Goal: Obtain resource: Obtain resource

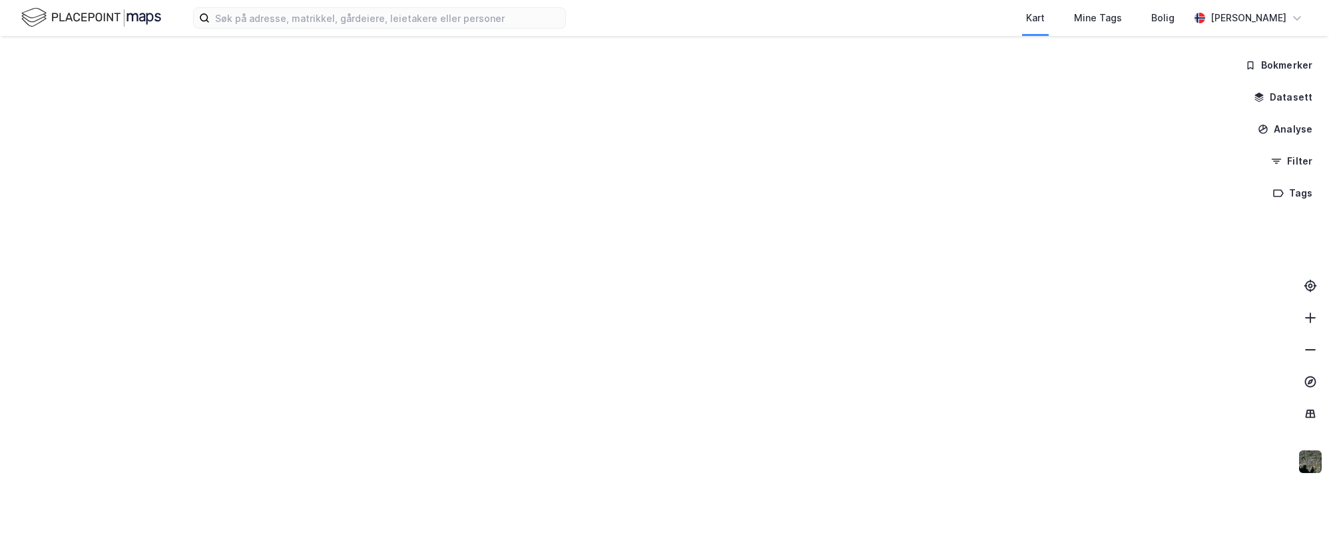
click at [342, 3] on div "Kart Mine Tags Bolig Andreas Odd Nilssen" at bounding box center [664, 18] width 1329 height 36
click at [340, 13] on input at bounding box center [387, 18] width 355 height 20
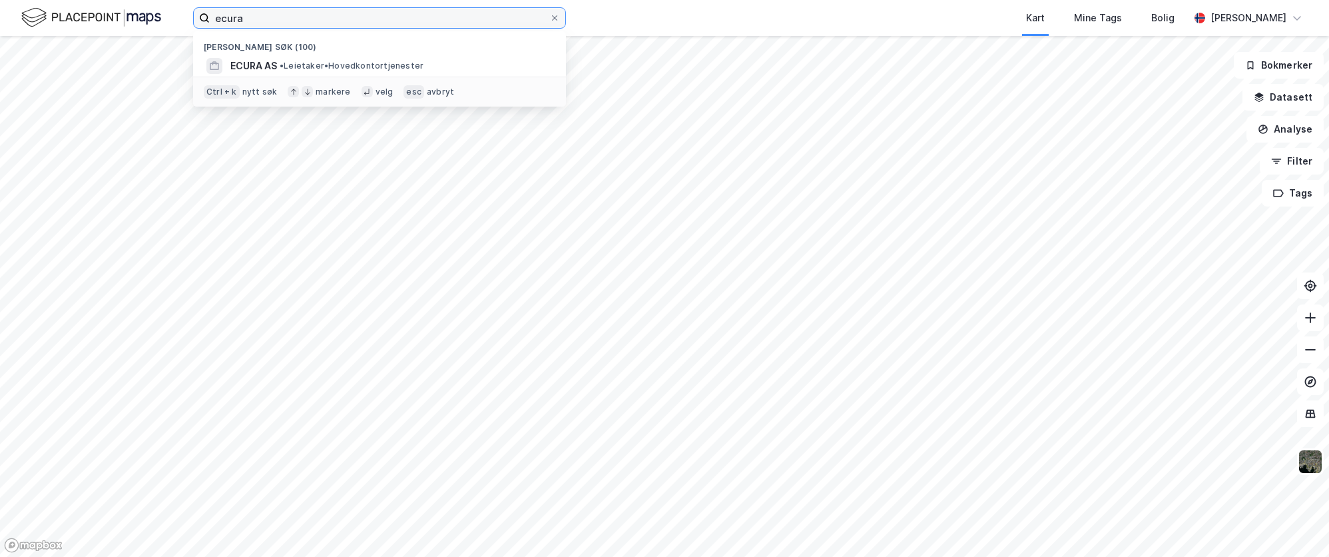
type input "ecura"
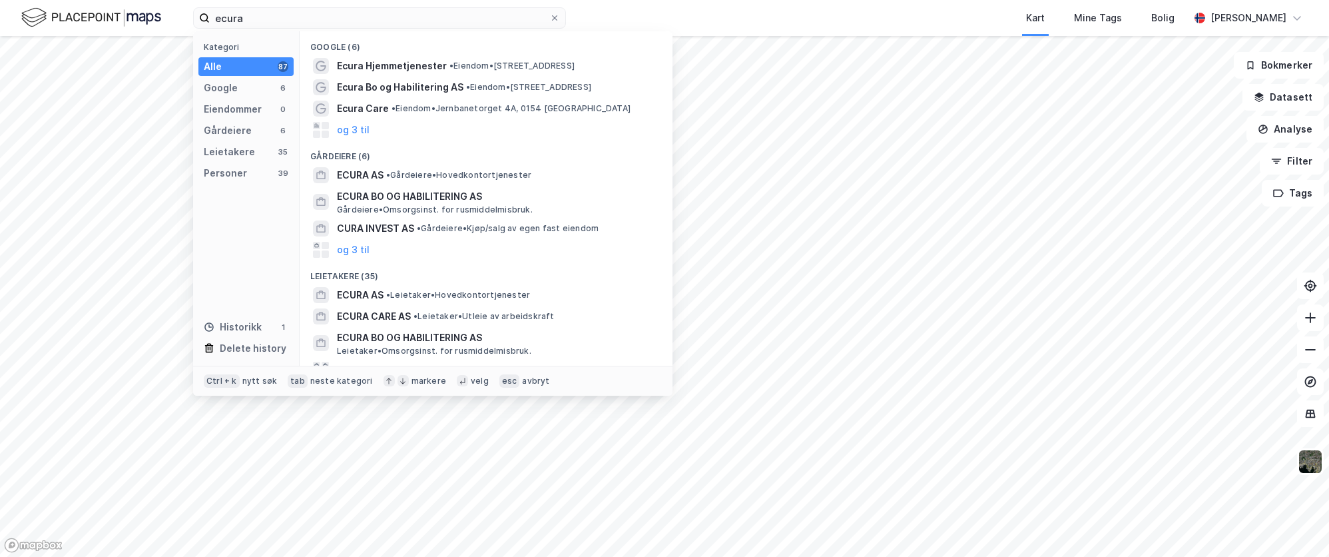
click at [374, 290] on span "ECURA AS" at bounding box center [360, 295] width 47 height 16
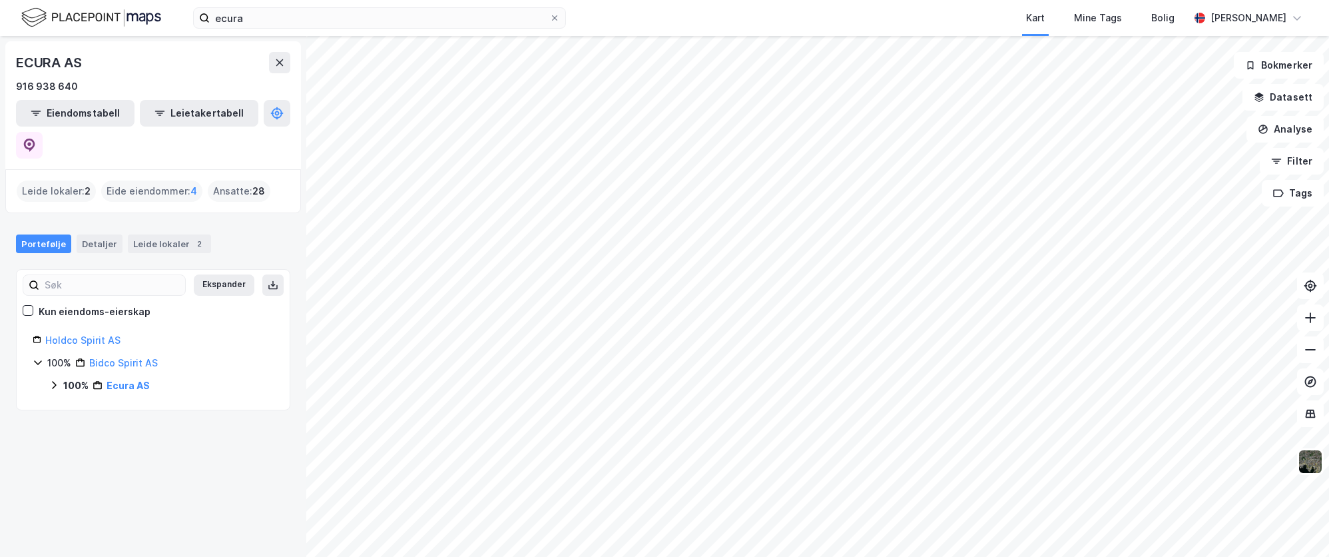
click at [120, 379] on link "Ecura AS" at bounding box center [128, 384] width 43 height 11
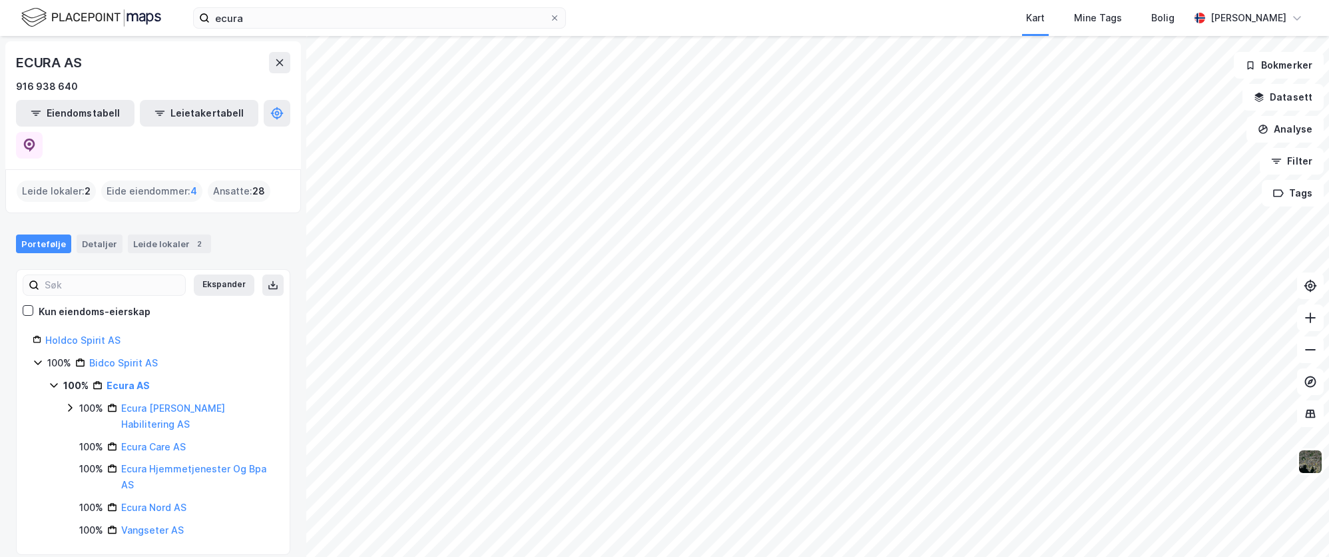
click at [74, 402] on icon at bounding box center [70, 407] width 11 height 11
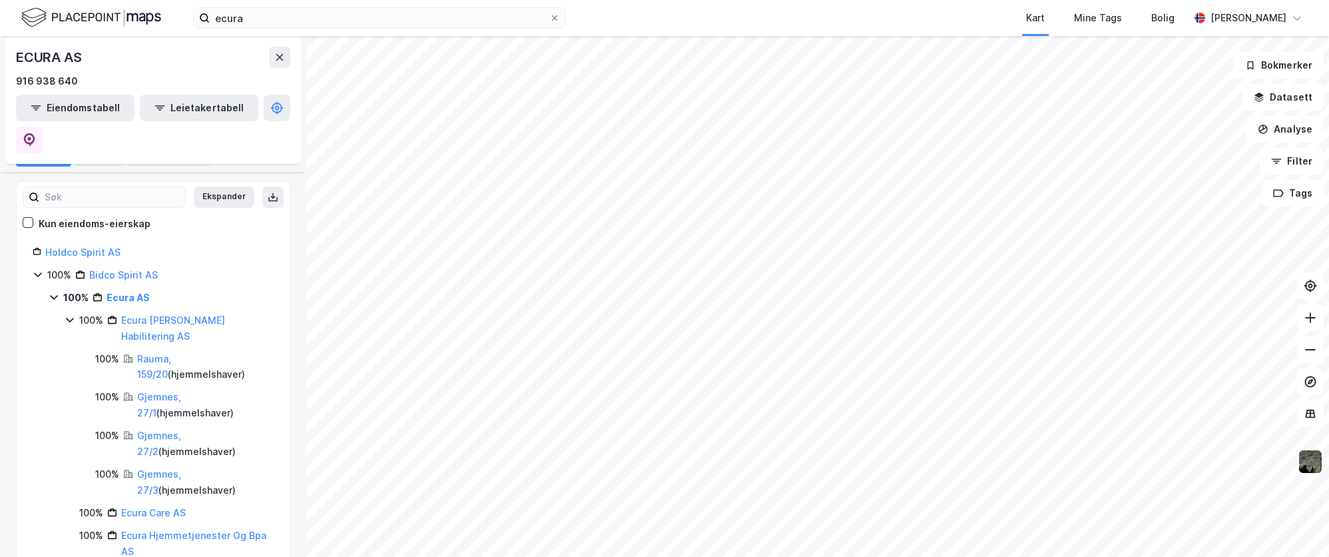
scroll to position [120, 0]
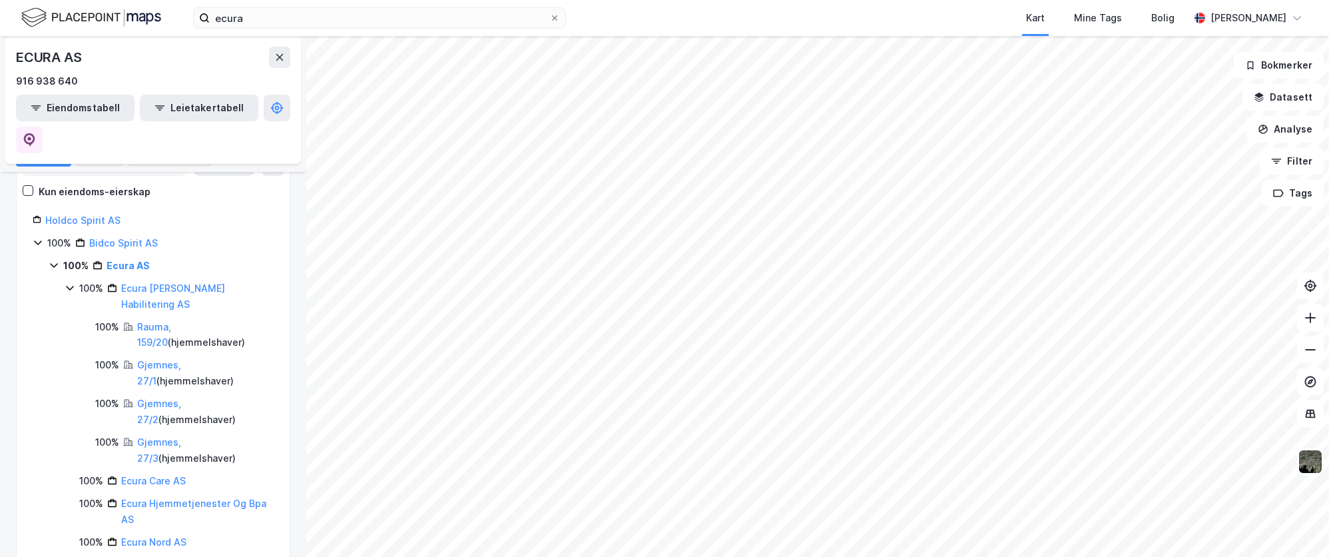
click at [149, 475] on link "Ecura Care AS" at bounding box center [153, 480] width 65 height 11
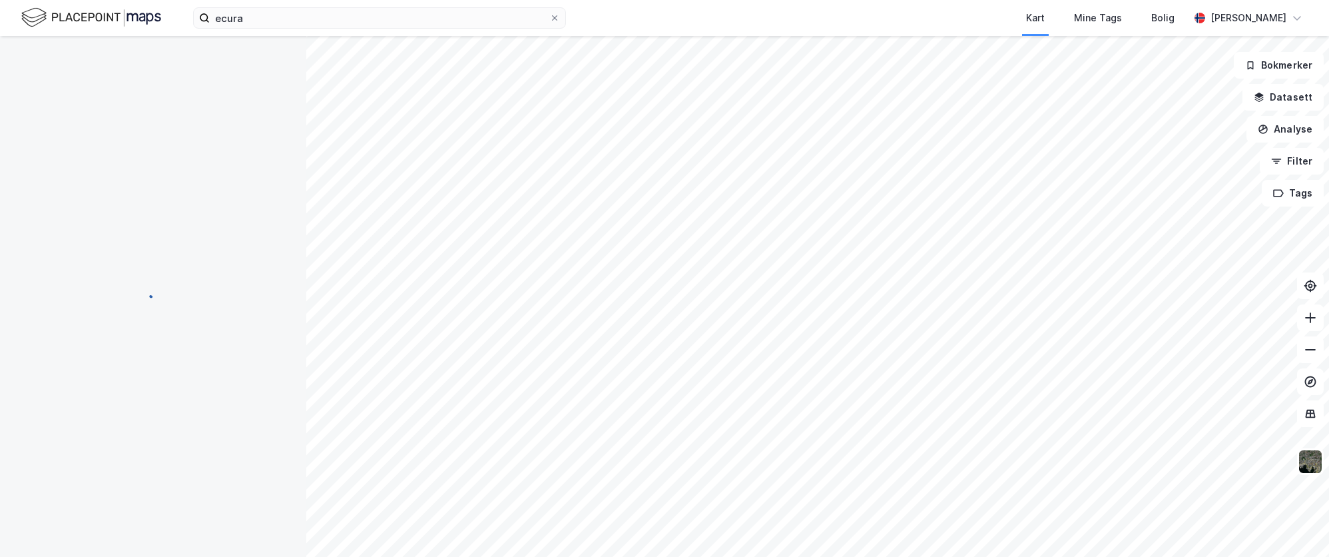
scroll to position [0, 0]
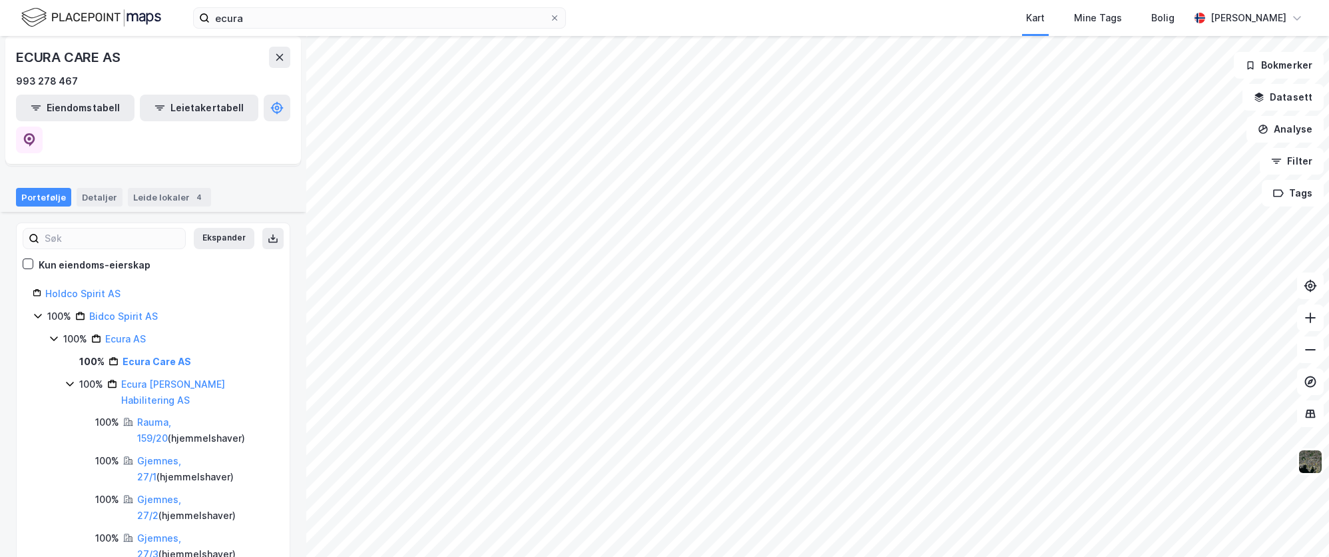
scroll to position [162, 0]
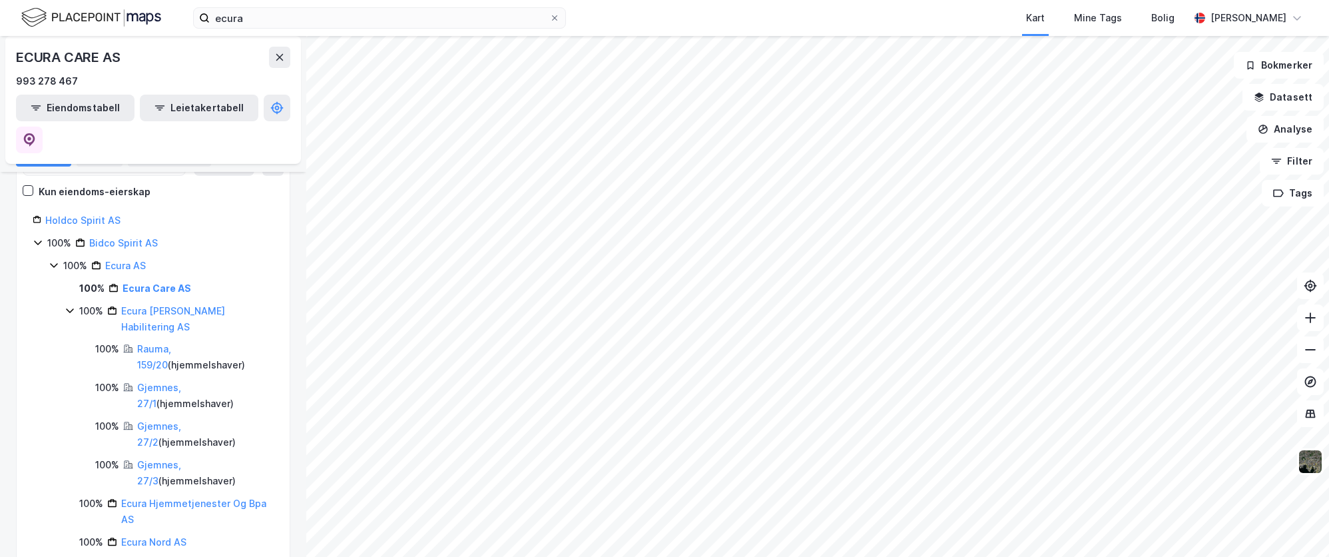
click at [174, 148] on div "Leide lokaler 4" at bounding box center [169, 157] width 83 height 19
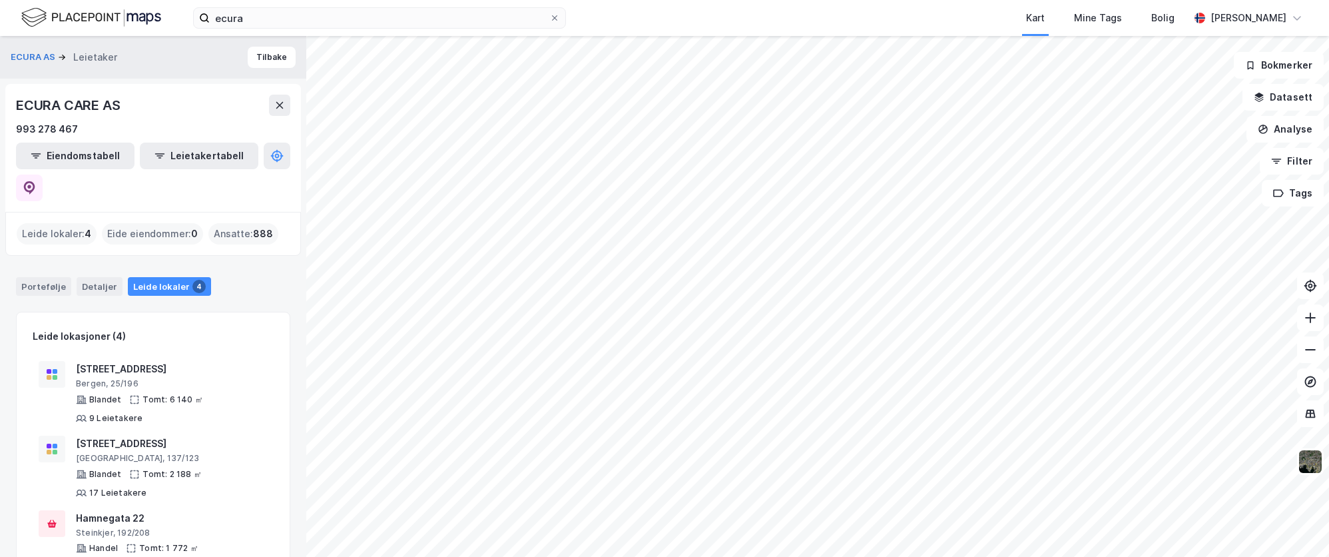
click at [44, 277] on div "Portefølje" at bounding box center [43, 286] width 55 height 19
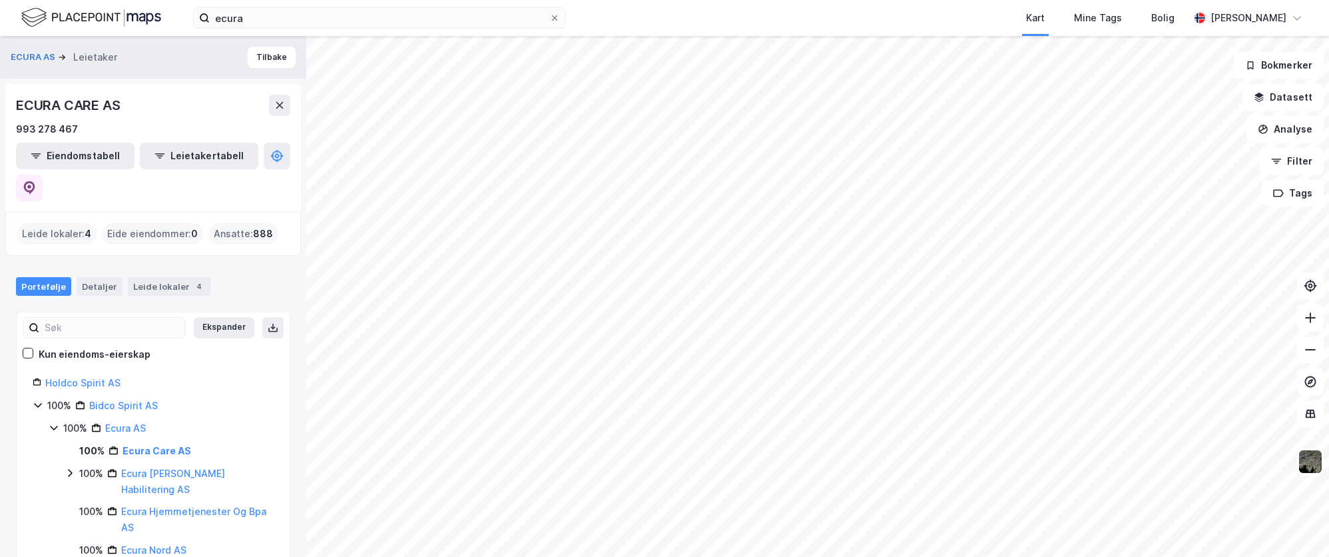
click at [204, 277] on div "Portefølje Detaljer Leide lokaler 4" at bounding box center [153, 286] width 274 height 19
click at [176, 277] on div "Leide lokaler 4" at bounding box center [169, 286] width 83 height 19
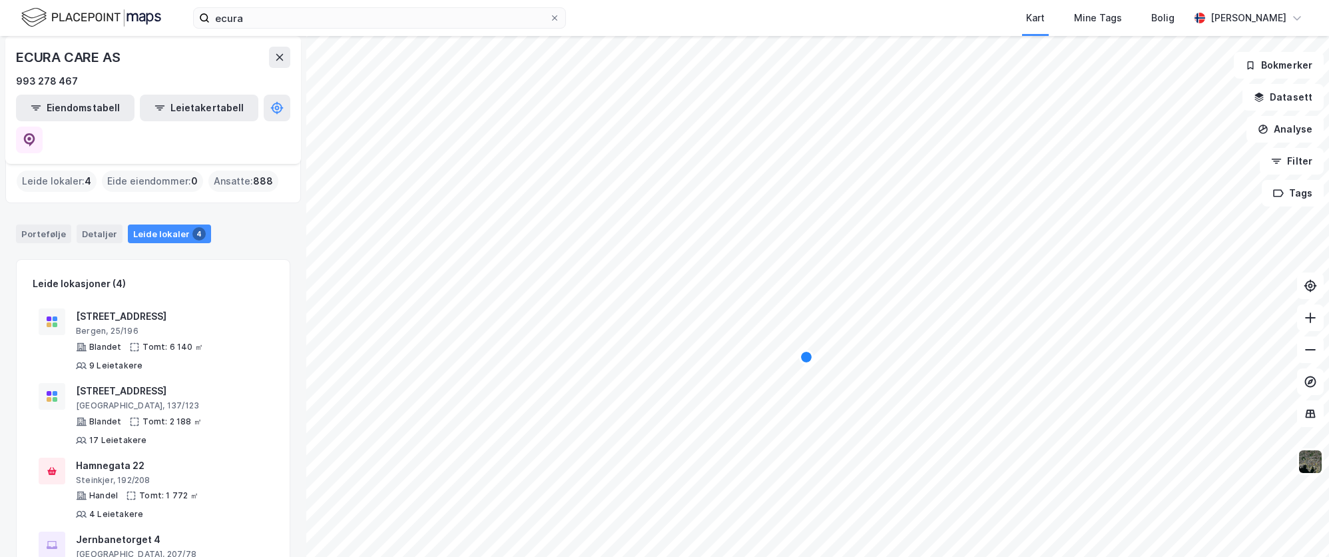
scroll to position [93, 0]
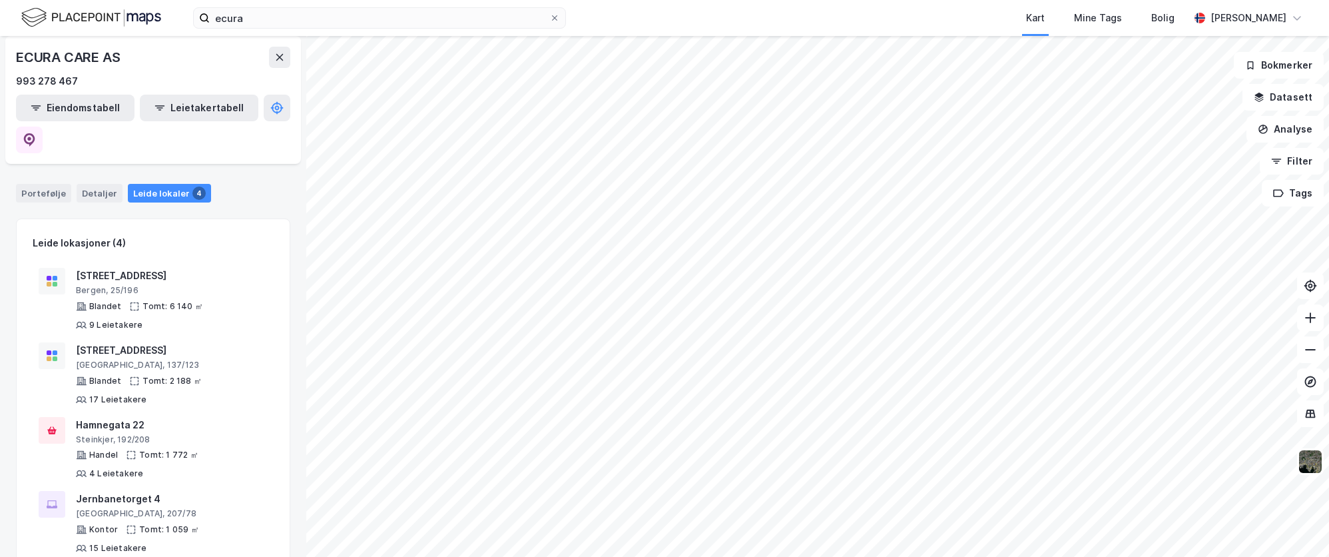
click at [49, 184] on div "Portefølje" at bounding box center [43, 193] width 55 height 19
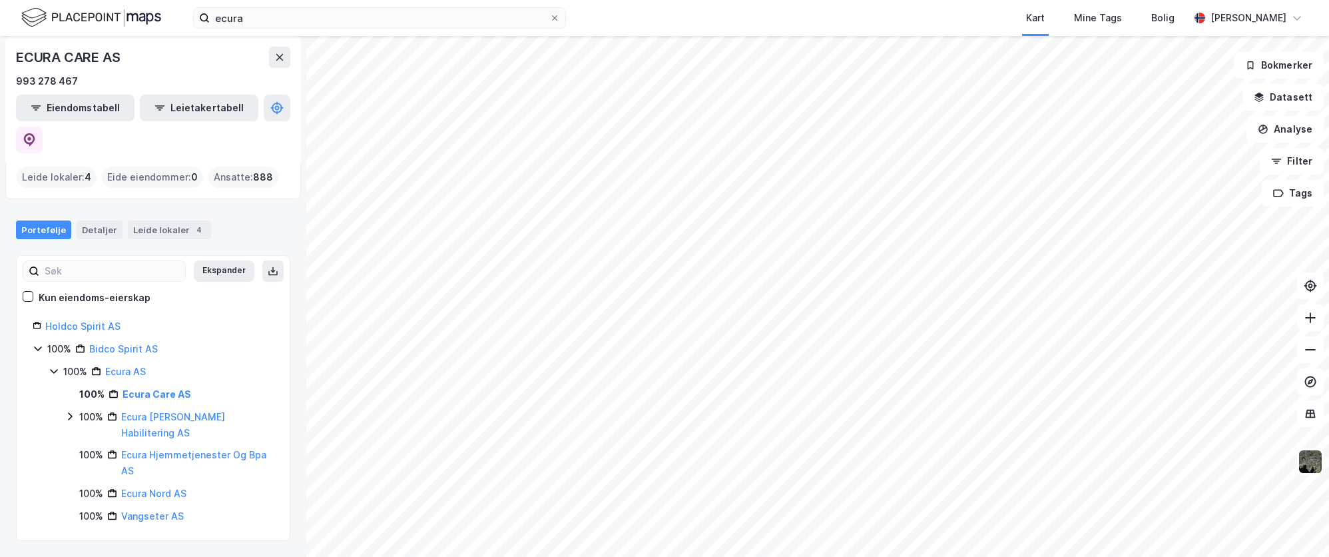
scroll to position [8, 0]
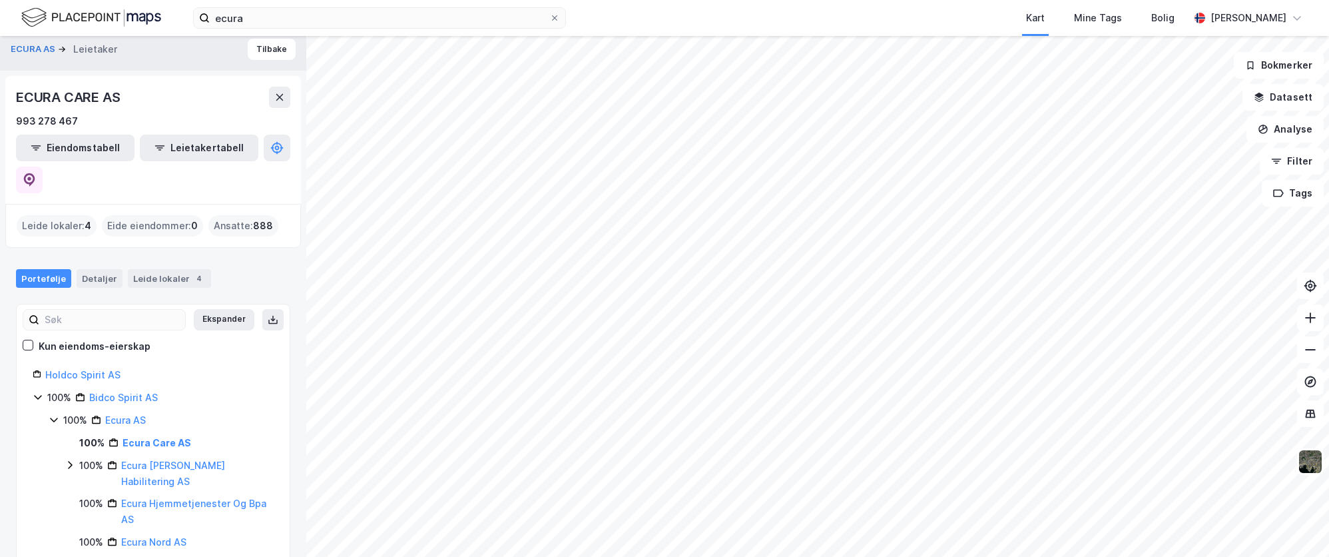
click at [169, 215] on div "Eide eiendommer : 0" at bounding box center [152, 225] width 101 height 21
click at [119, 414] on link "Ecura AS" at bounding box center [125, 419] width 41 height 11
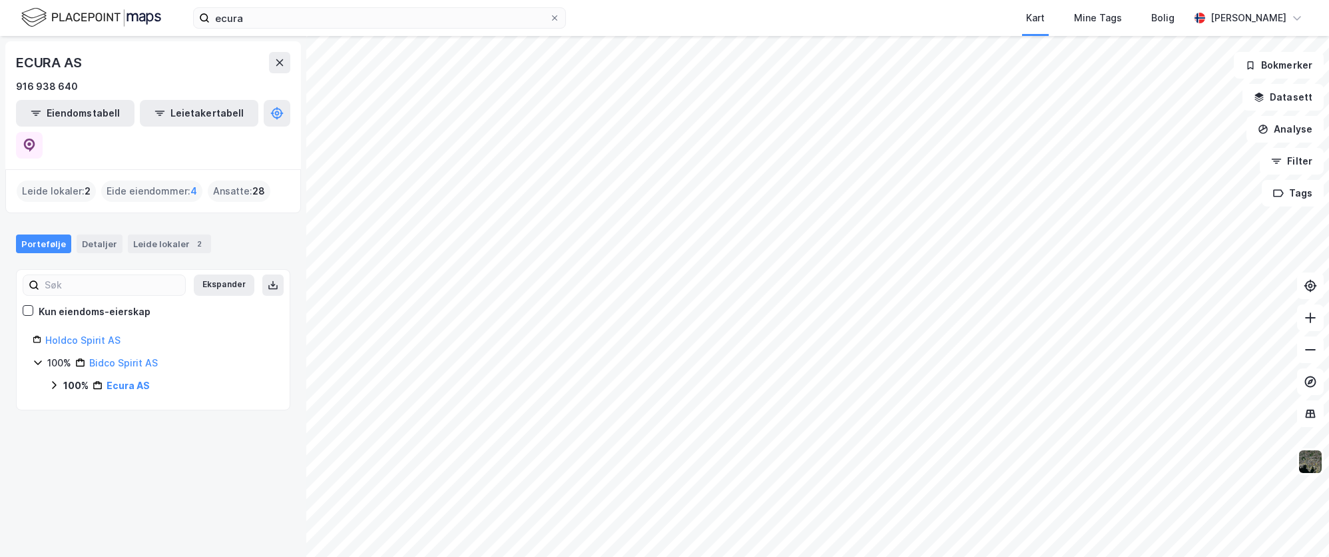
click at [194, 180] on div "Eide eiendommer : 4" at bounding box center [151, 190] width 101 height 21
click at [192, 183] on span "4" at bounding box center [193, 191] width 7 height 16
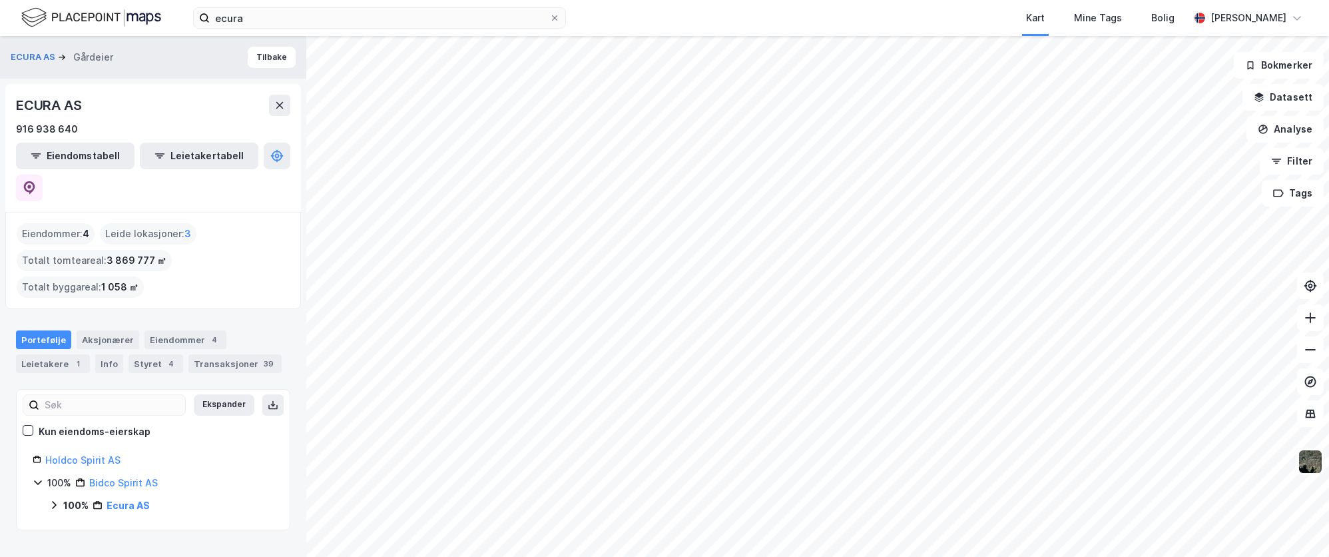
click at [53, 501] on icon at bounding box center [54, 505] width 4 height 8
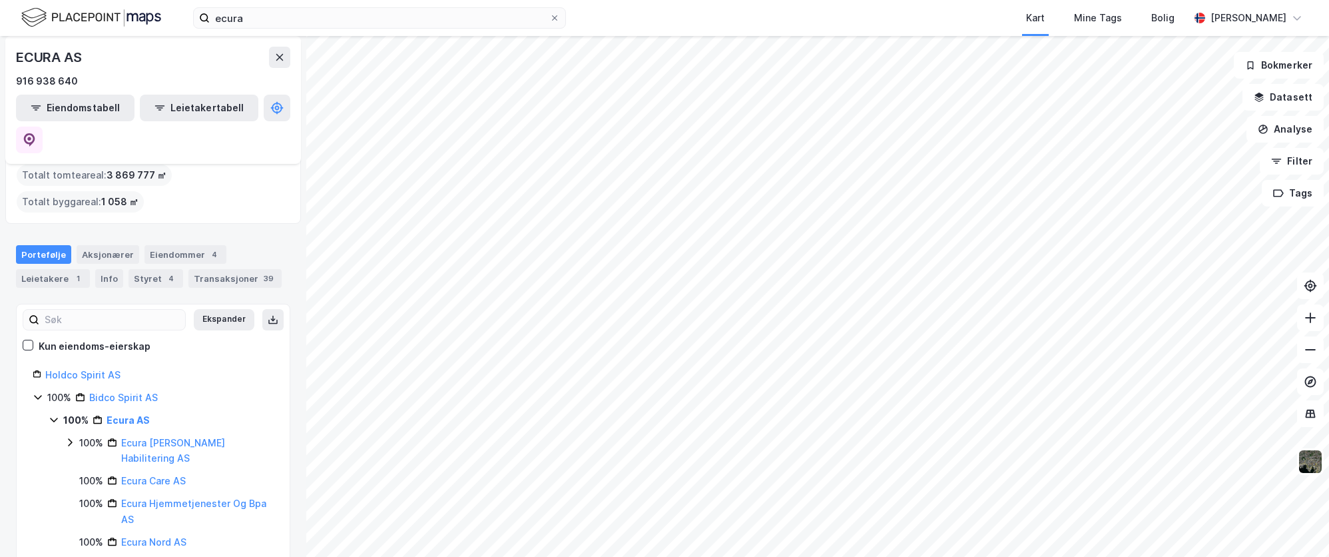
click at [76, 435] on div "100% Ecura Bo Og Habilitering AS" at bounding box center [169, 451] width 209 height 32
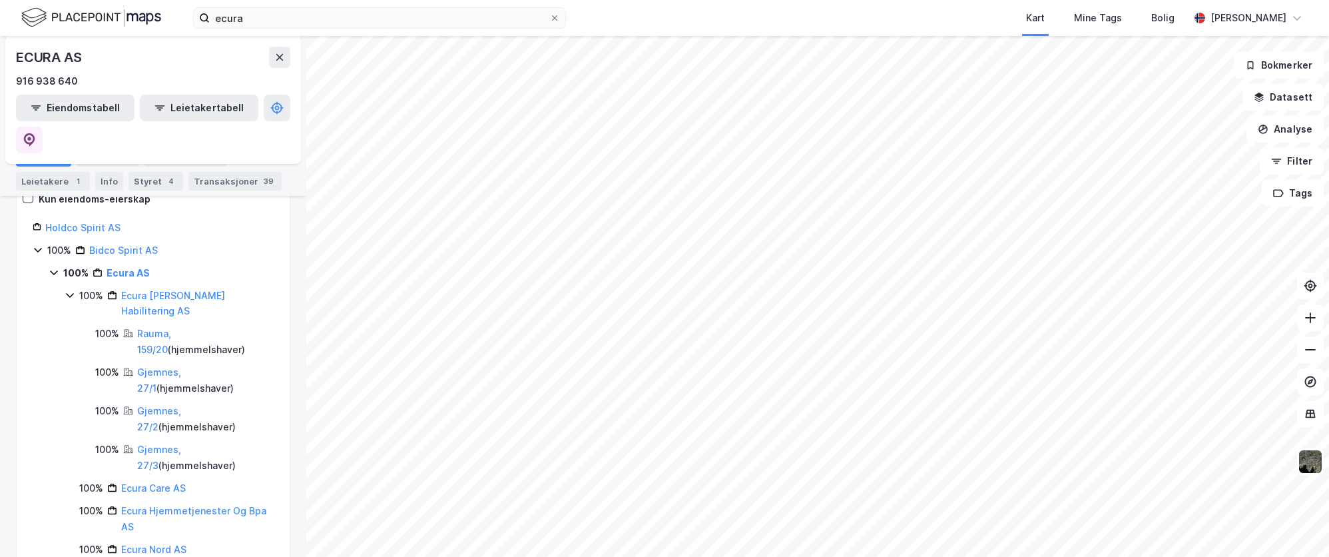
scroll to position [239, 0]
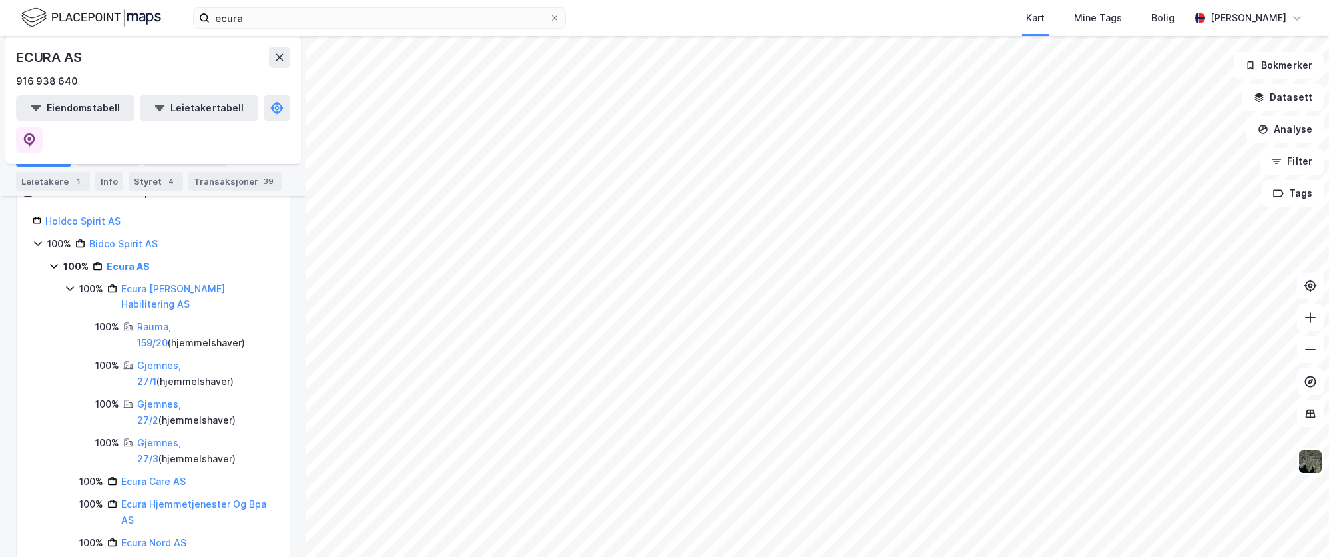
click at [89, 98] on button "Eiendomstabell" at bounding box center [75, 108] width 118 height 27
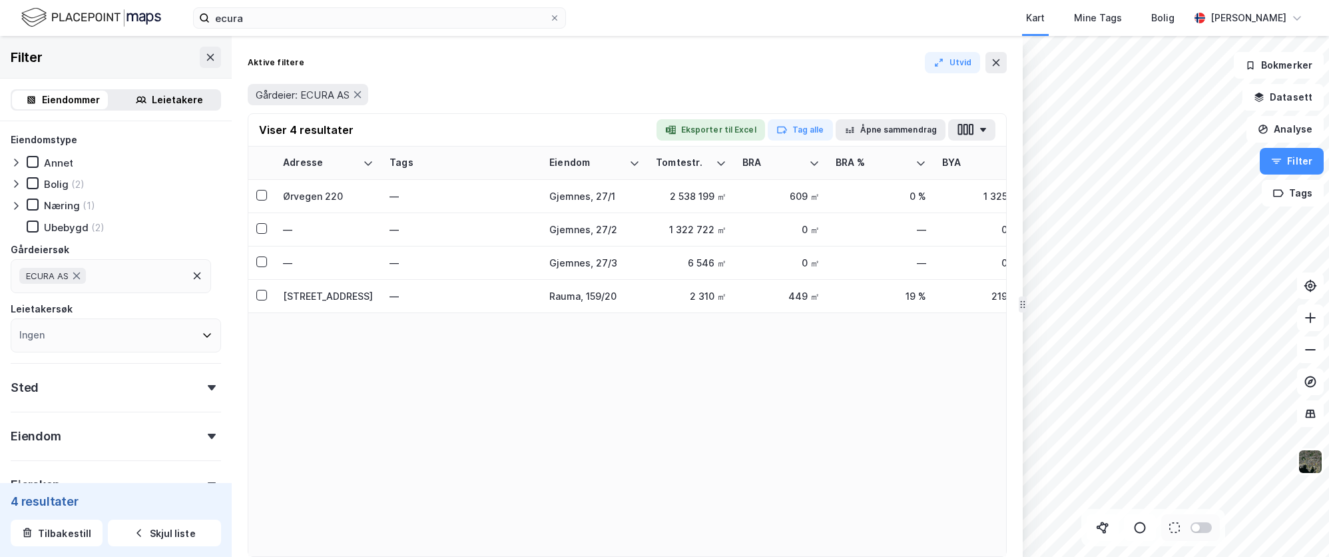
click at [265, 194] on icon at bounding box center [261, 194] width 9 height 9
click at [266, 228] on icon at bounding box center [261, 228] width 9 height 9
click at [263, 253] on td at bounding box center [261, 262] width 27 height 33
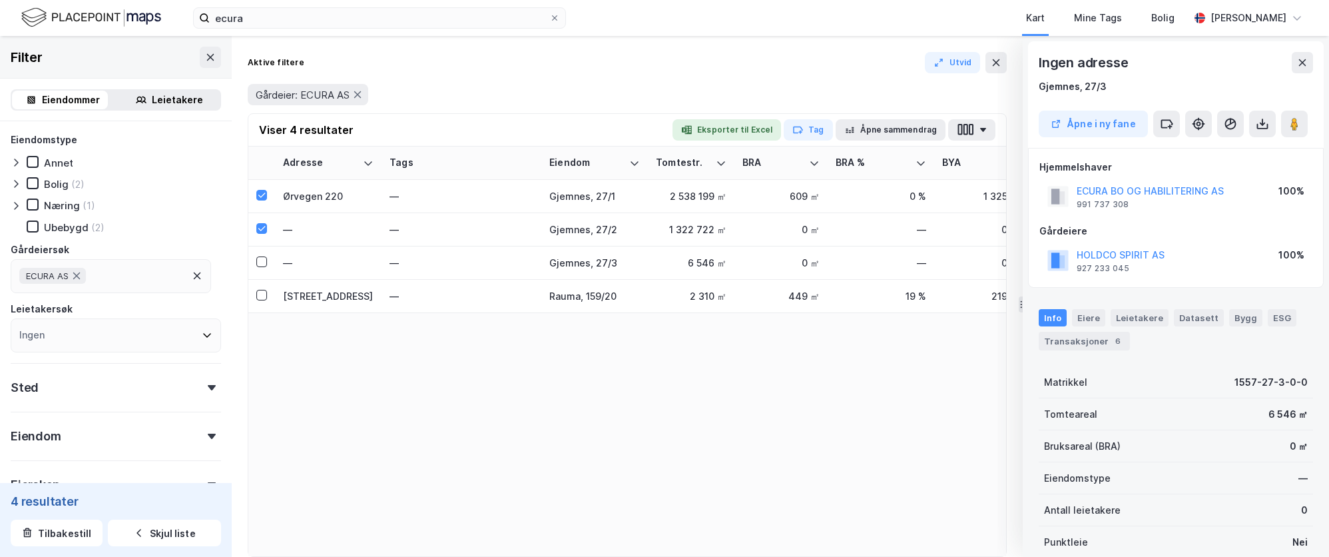
click at [261, 262] on icon at bounding box center [261, 261] width 9 height 9
click at [262, 296] on icon at bounding box center [261, 294] width 9 height 9
click at [1266, 122] on icon at bounding box center [1262, 123] width 13 height 13
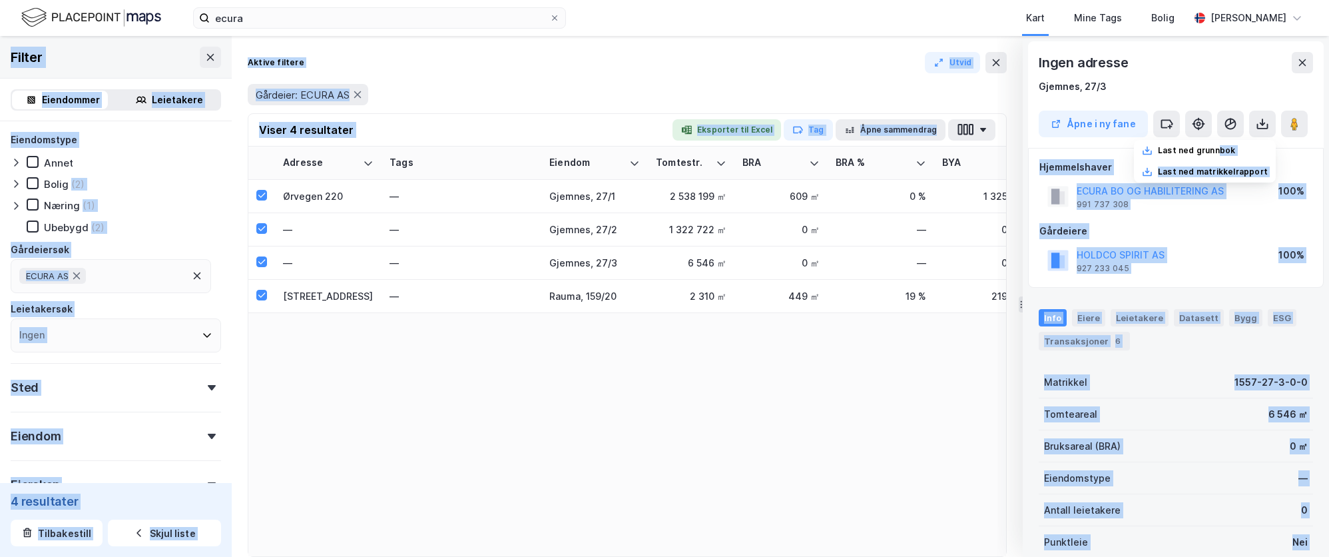
drag, startPoint x: 1225, startPoint y: 152, endPoint x: 795, endPoint y: 453, distance: 524.9
click at [795, 453] on div "Ingen adresse Gjemnes, 27/3 Åpne i ny fane Last ned grunnbok Last ned matrikkel…" at bounding box center [664, 296] width 1329 height 521
click at [794, 452] on div "Adresse Tags Eiendom Tomtestr. BRA BRA % BYA BYA % Leietakere Ansatte Eiendomst…" at bounding box center [627, 350] width 758 height 409
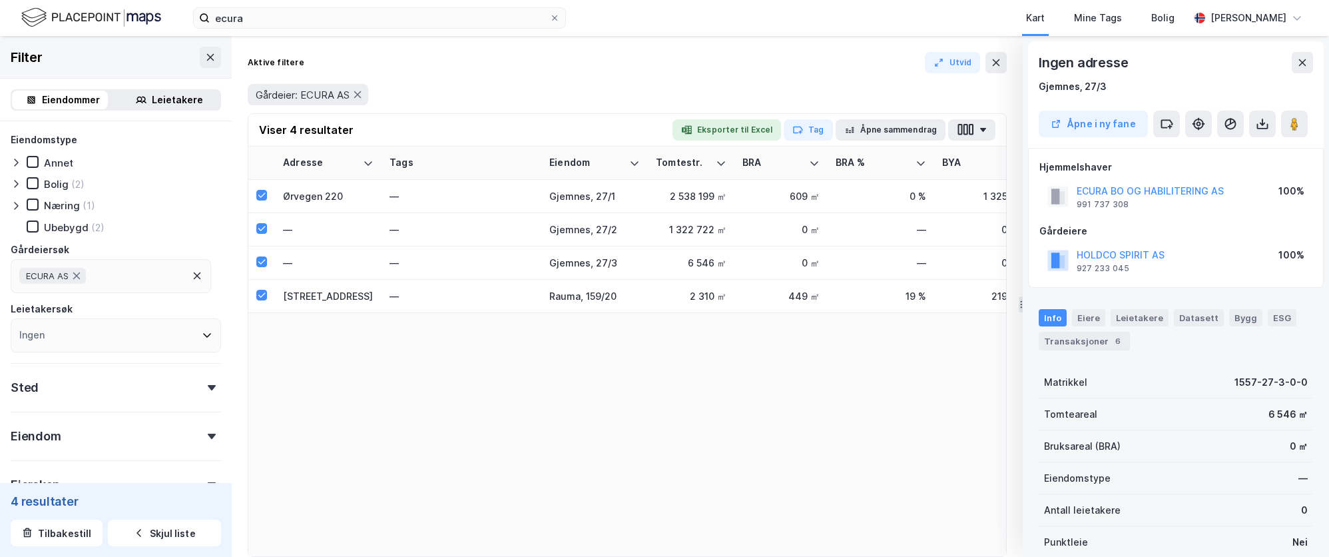
click at [985, 128] on icon "button" at bounding box center [983, 130] width 6 height 4
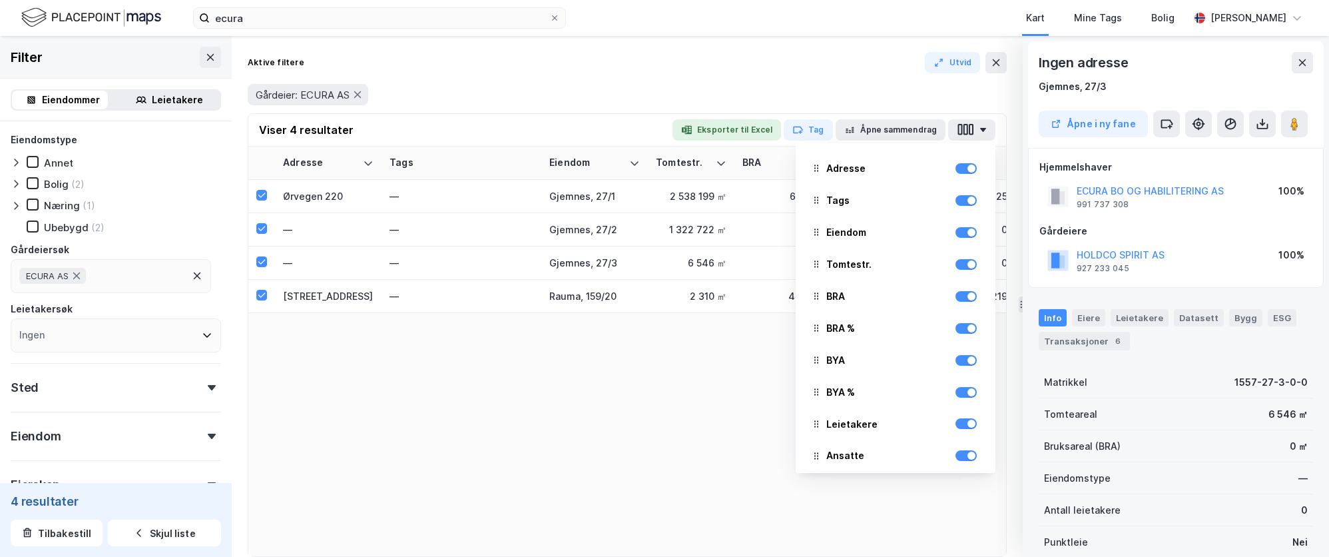
click at [900, 126] on button "Åpne sammendrag" at bounding box center [890, 129] width 111 height 21
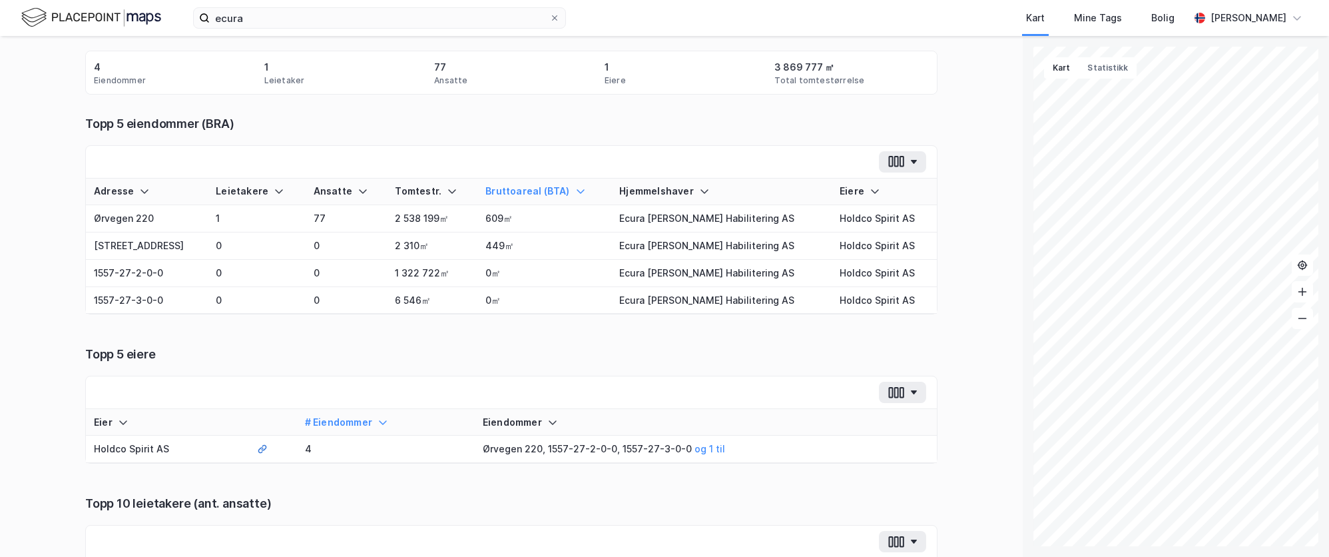
scroll to position [188, 0]
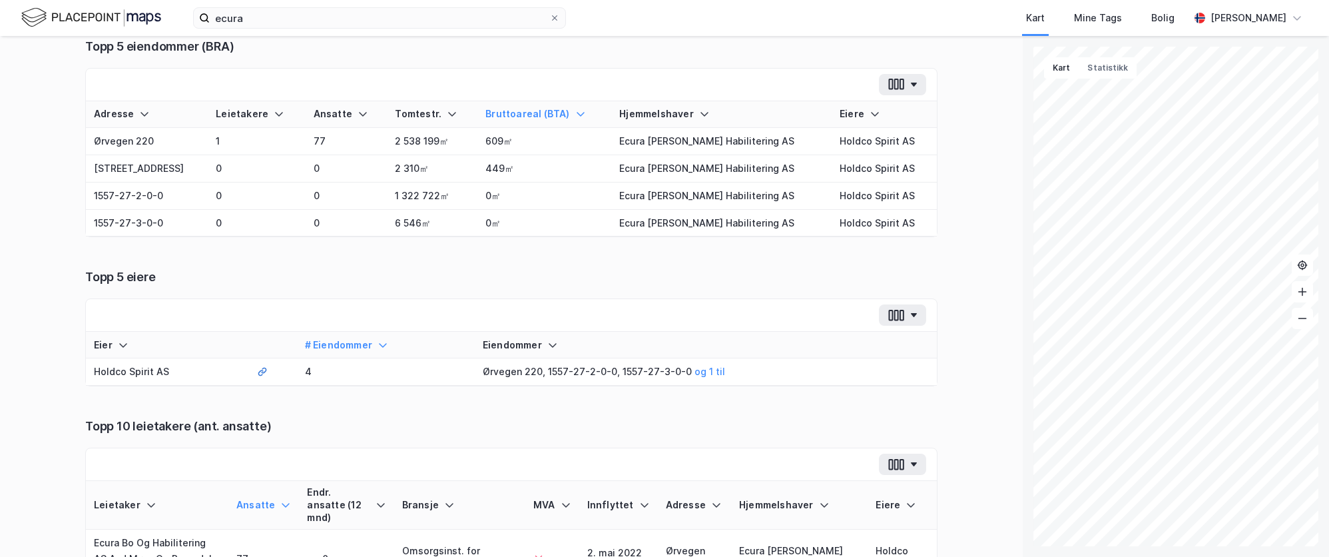
click at [0, 0] on button "og 1 til" at bounding box center [0, 0] width 0 height 0
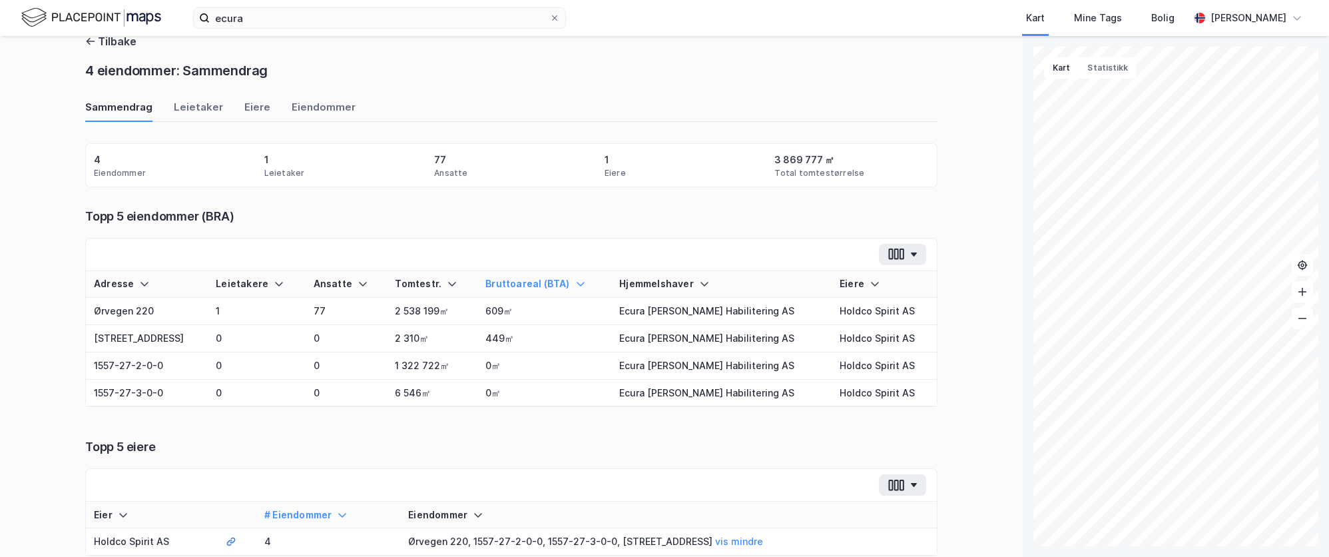
scroll to position [0, 0]
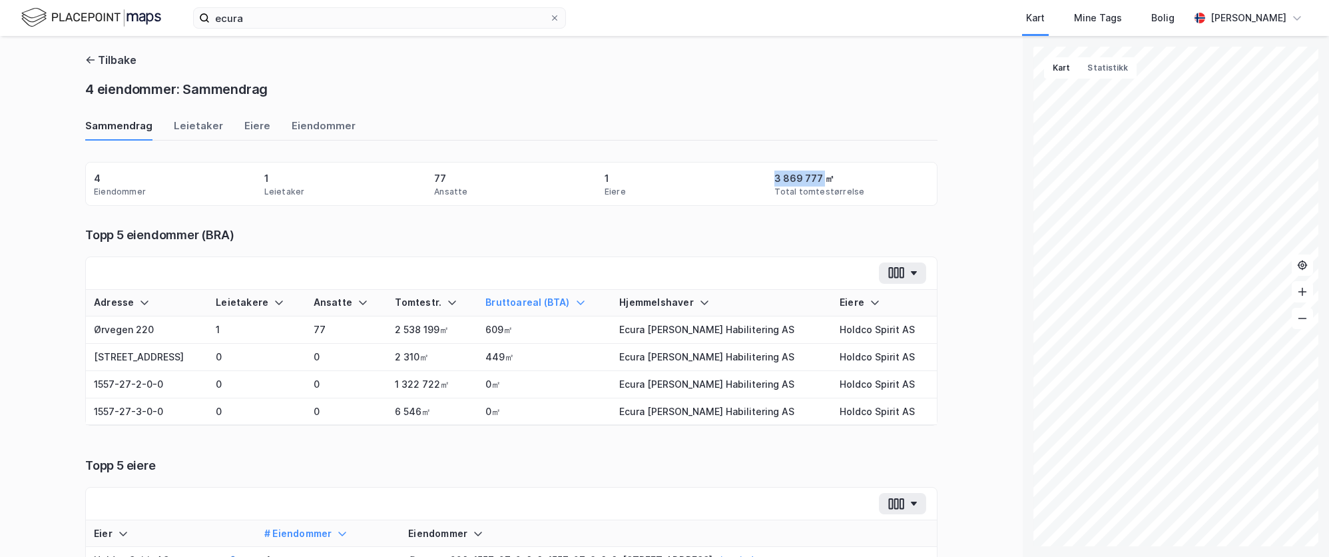
drag, startPoint x: 770, startPoint y: 178, endPoint x: 816, endPoint y: 178, distance: 46.6
click at [816, 178] on div "3 869 777 ㎡" at bounding box center [804, 178] width 60 height 16
click at [244, 119] on div "Eiere" at bounding box center [257, 129] width 26 height 22
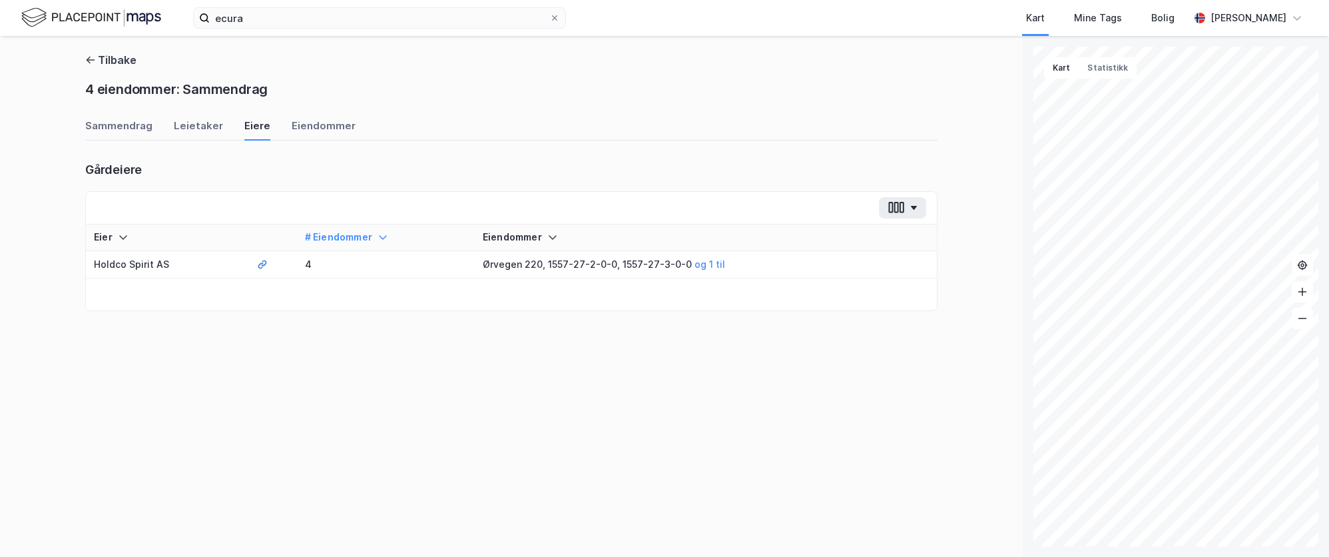
click at [319, 126] on div "Eiendommer" at bounding box center [324, 129] width 64 height 22
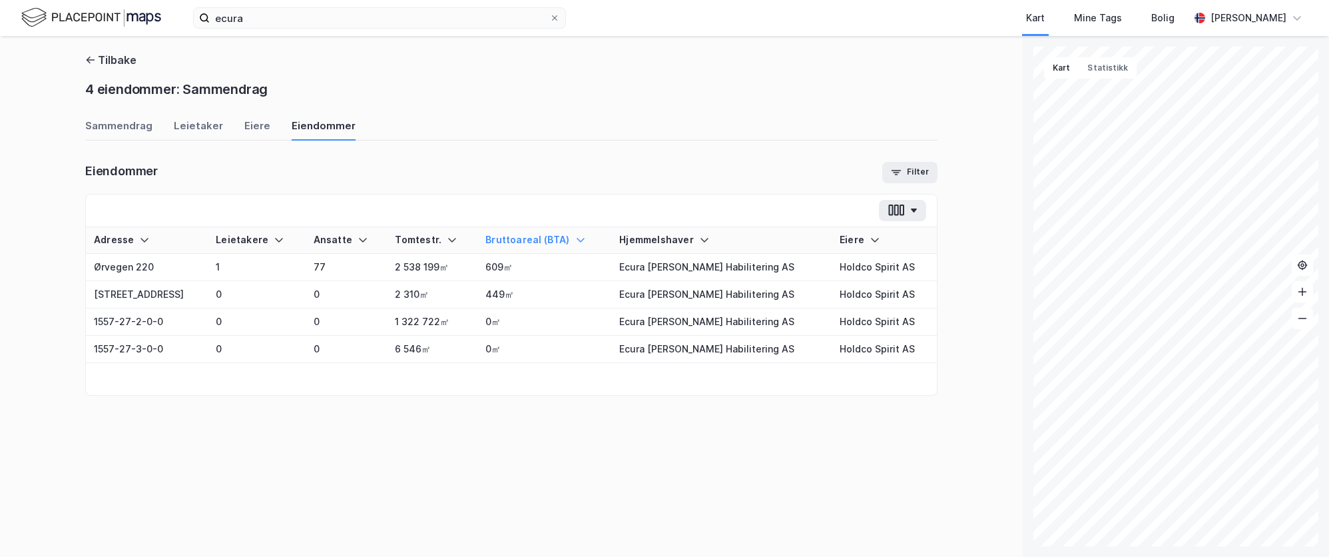
click at [911, 210] on icon "button" at bounding box center [913, 210] width 7 height 4
click at [911, 208] on icon "button" at bounding box center [913, 210] width 7 height 4
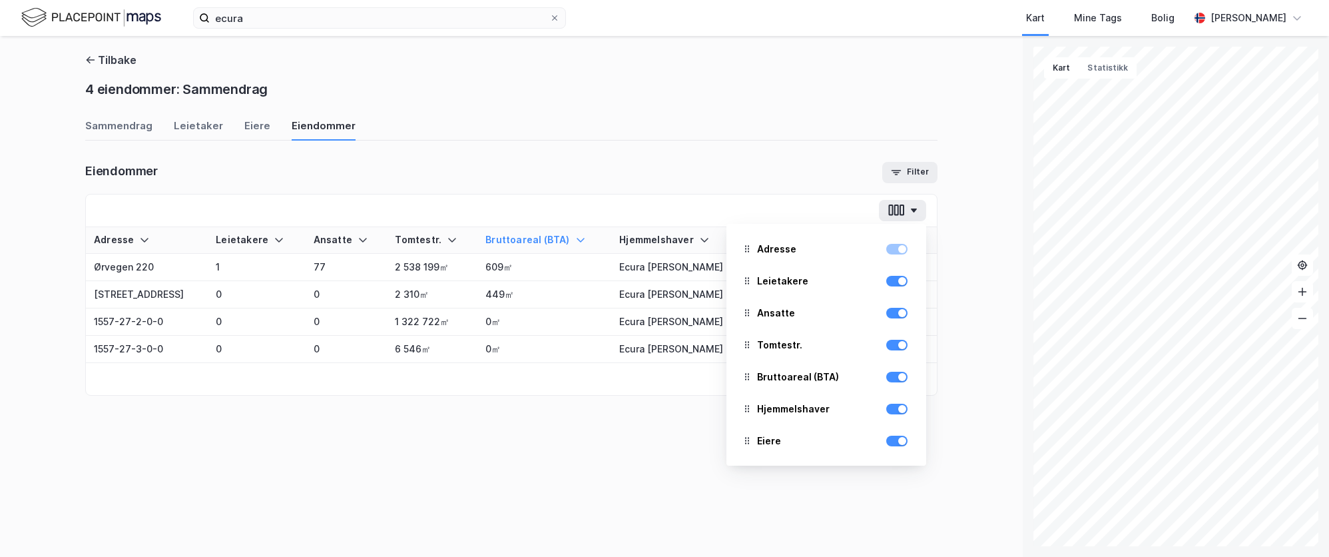
click at [915, 205] on button "button" at bounding box center [902, 210] width 47 height 21
click at [924, 157] on div "Sammendrag Leietaker Eiere Eiendommer Eiendommer Filter Adresse Leietakere Ansa…" at bounding box center [511, 256] width 852 height 277
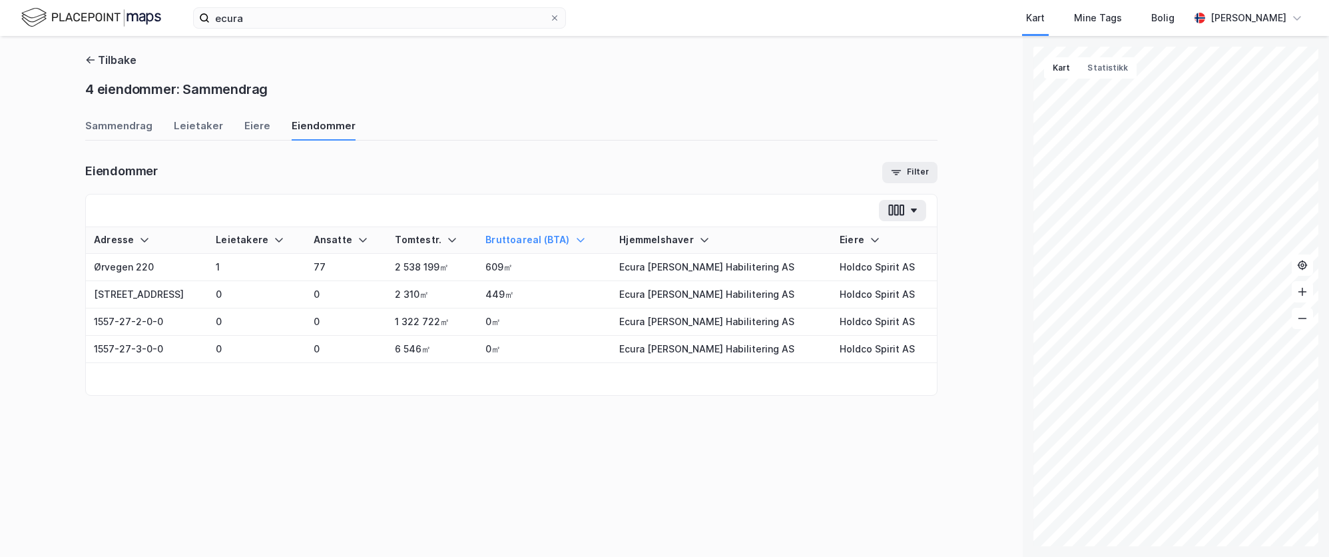
click at [920, 171] on button "Filter" at bounding box center [909, 172] width 55 height 21
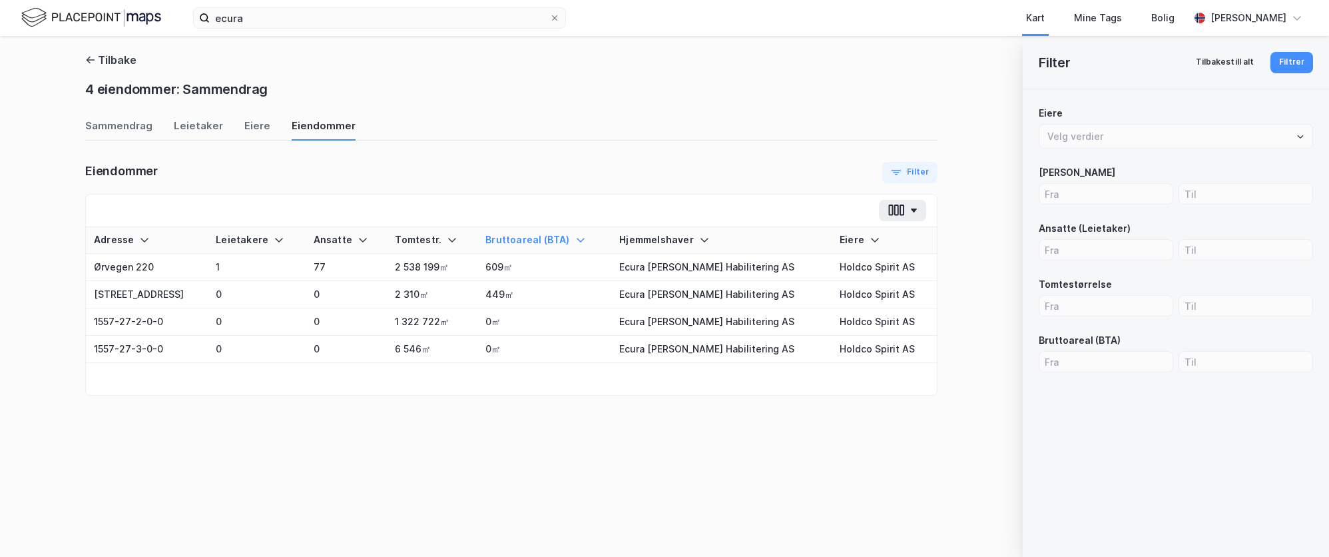
click at [920, 169] on button "Filter" at bounding box center [909, 172] width 55 height 21
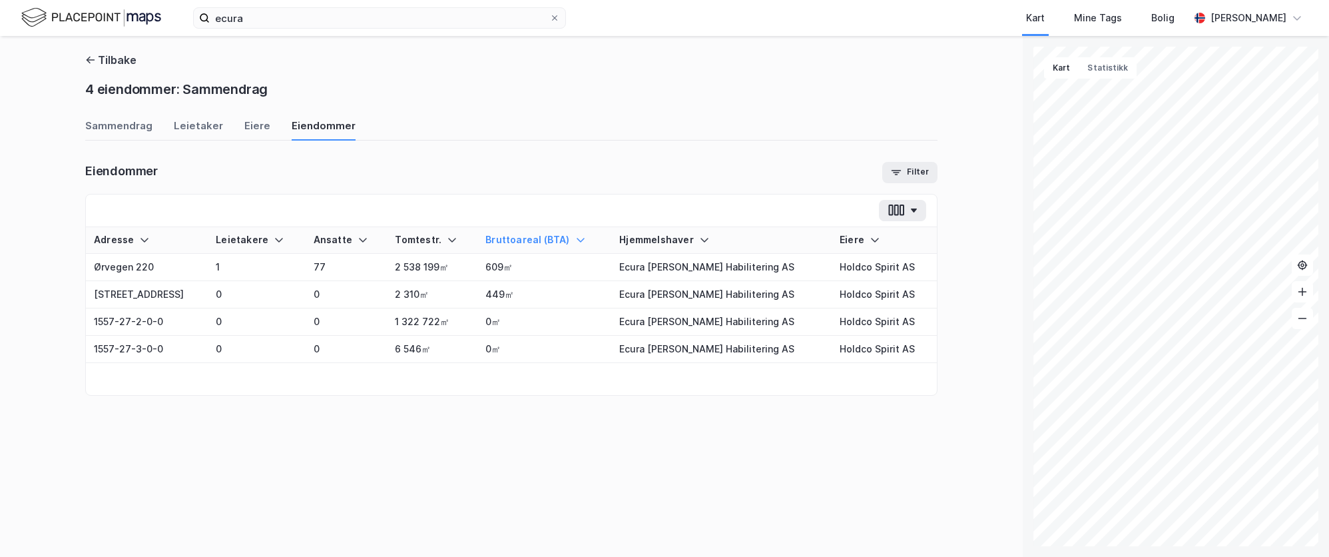
click at [788, 117] on div "Tilbake 4 eiendommer: Sammendrag Sammendrag Leietaker Eiere Eiendommer Eiendomm…" at bounding box center [511, 275] width 852 height 446
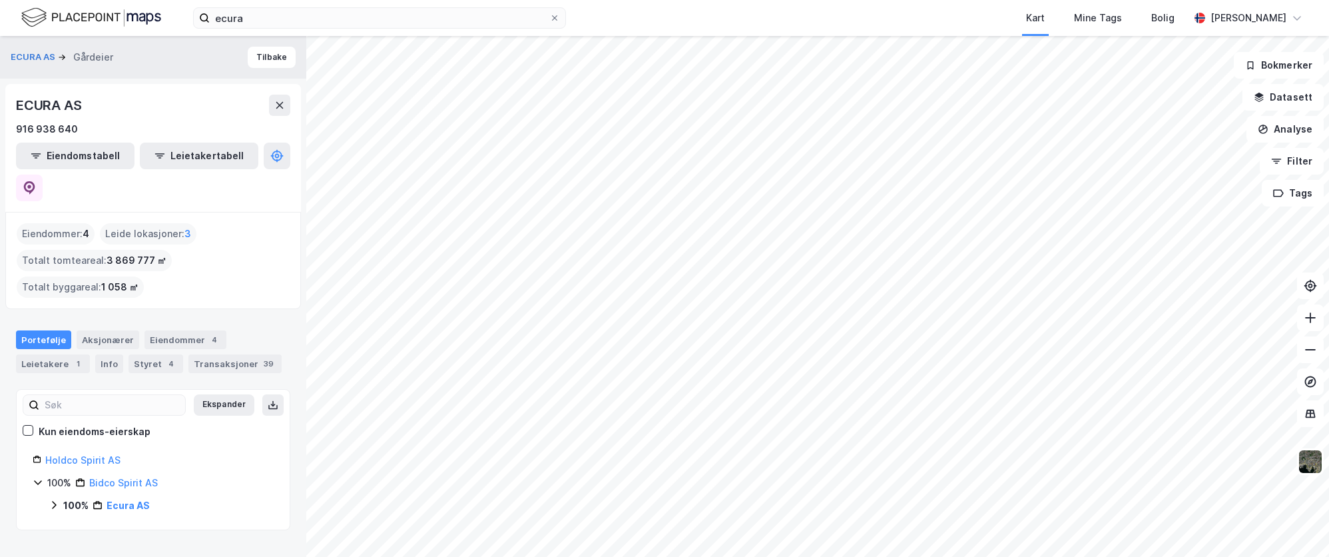
click at [209, 354] on div "Transaksjoner 39" at bounding box center [234, 363] width 93 height 19
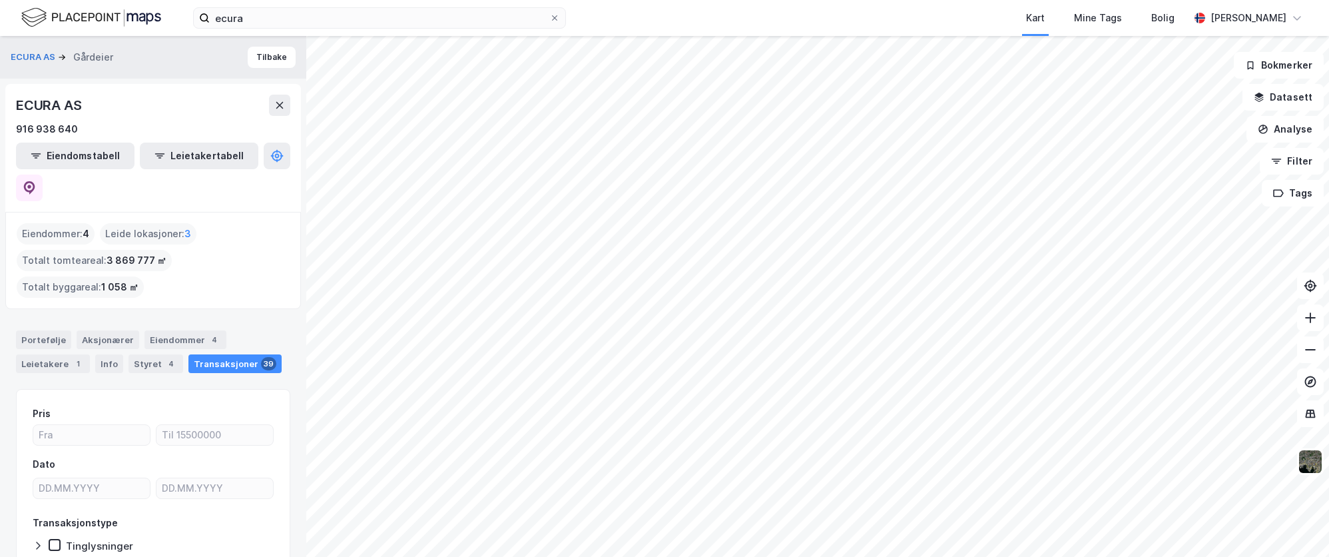
click at [53, 330] on div "Portefølje" at bounding box center [43, 339] width 55 height 19
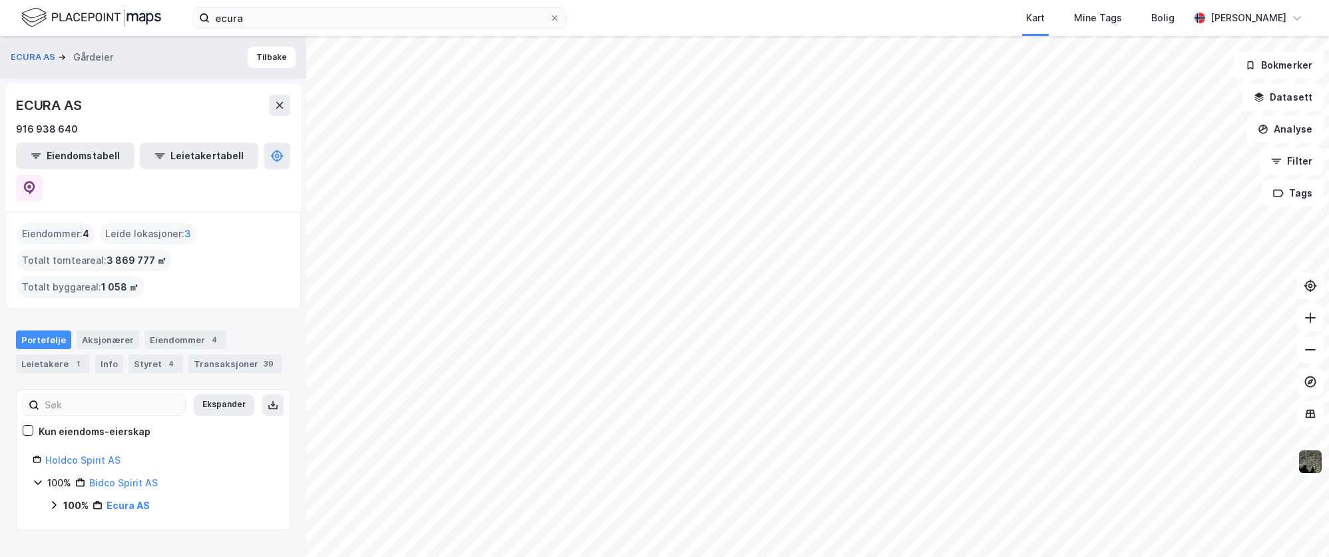
click at [268, 399] on icon at bounding box center [273, 404] width 11 height 11
click at [55, 501] on icon at bounding box center [54, 505] width 4 height 8
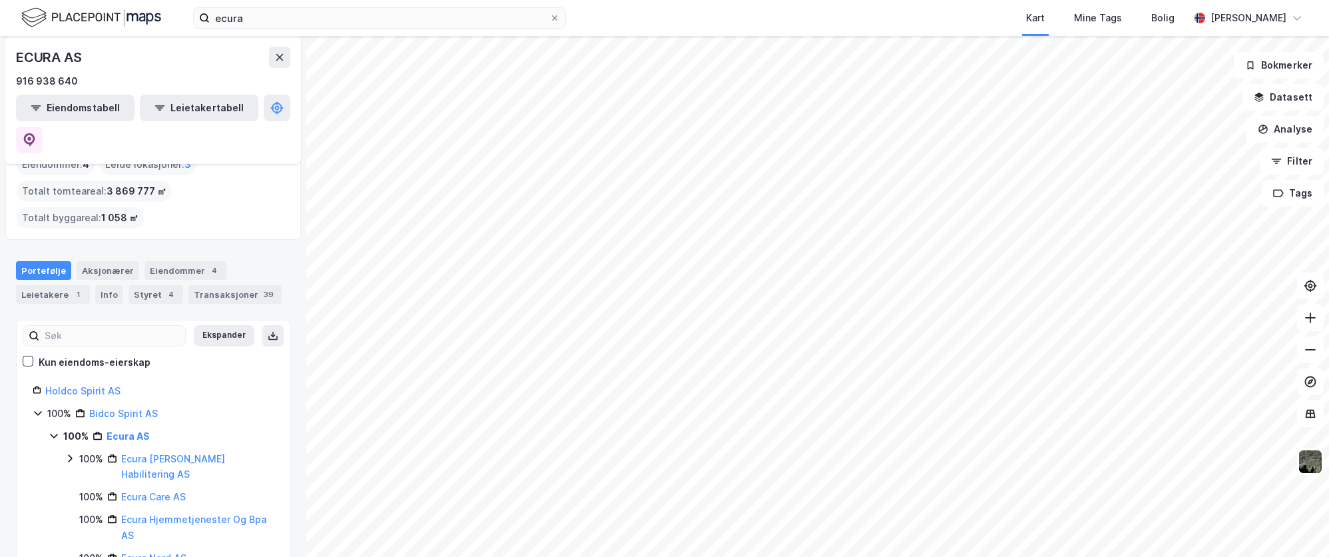
scroll to position [85, 0]
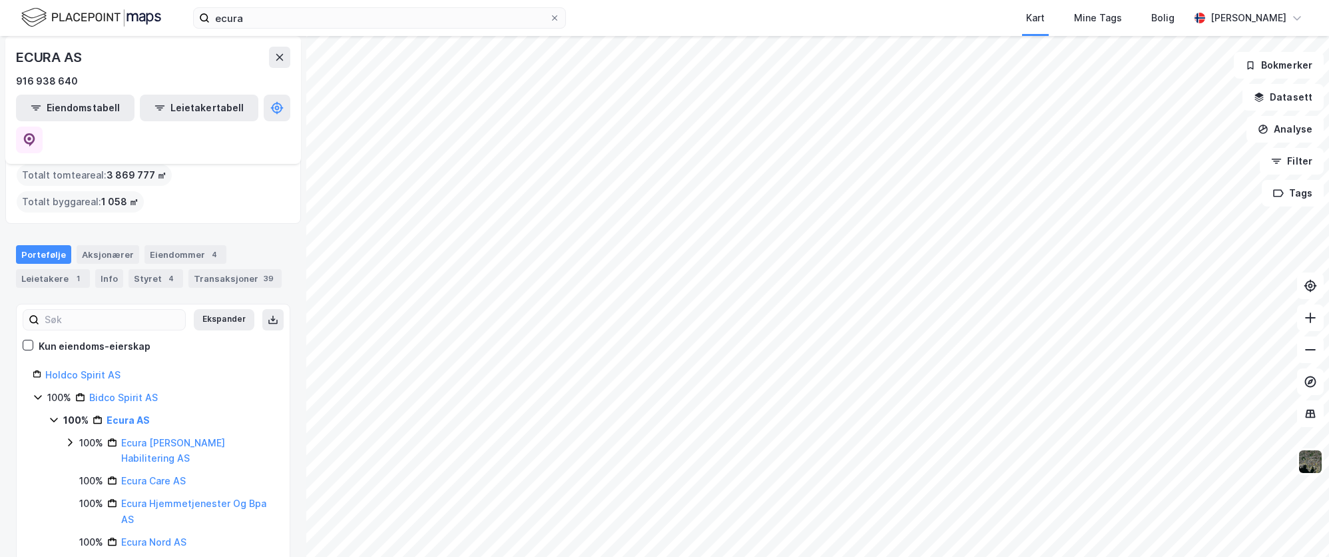
click at [64, 412] on div "100% Ecura AS 100% Ecura Bo Og Habilitering AS 100% Ecura Care AS 100% Ecura Hj…" at bounding box center [161, 492] width 225 height 161
click at [67, 437] on icon at bounding box center [70, 442] width 11 height 11
click at [262, 309] on button at bounding box center [272, 319] width 21 height 21
click at [171, 475] on link "Rauma, 159/20" at bounding box center [154, 488] width 34 height 27
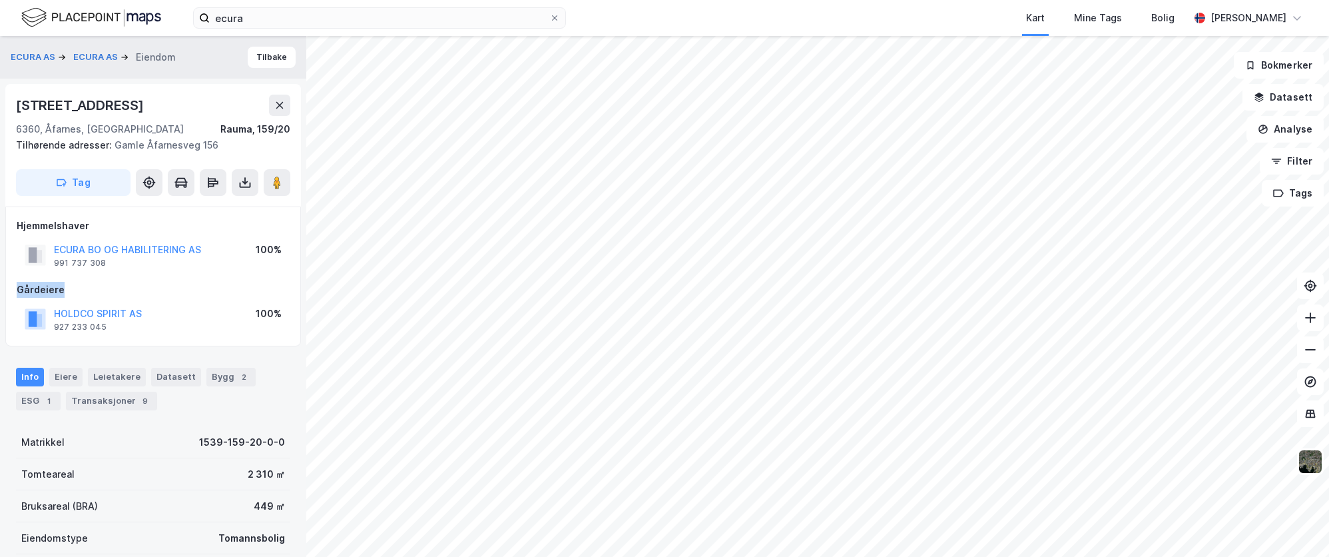
drag, startPoint x: 61, startPoint y: 288, endPoint x: 4, endPoint y: 290, distance: 56.6
click at [4, 290] on div "ECURA AS ECURA AS Eiendom Tilbake Gamle Åfarnesveg 158 6360, Åfarnes, Møre Og R…" at bounding box center [153, 296] width 306 height 521
click at [241, 188] on icon at bounding box center [244, 182] width 13 height 13
click at [213, 208] on div "Last ned grunnbok" at bounding box center [178, 209] width 77 height 11
click at [0, 0] on button "ECURA BO OG HABILITERING AS" at bounding box center [0, 0] width 0 height 0
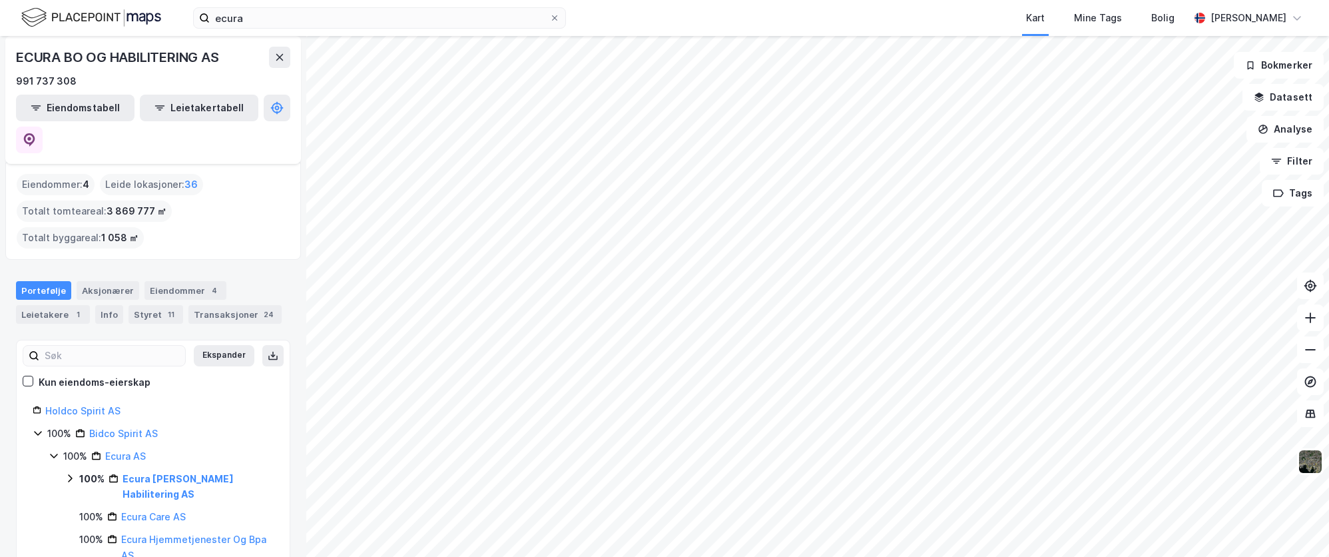
scroll to position [67, 0]
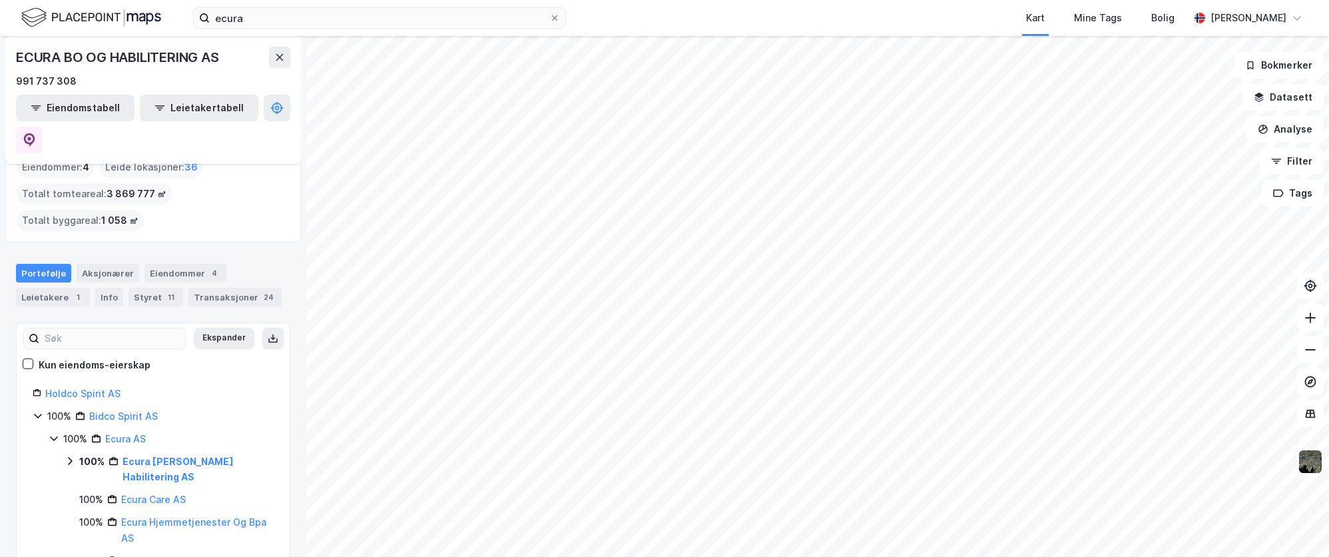
click at [72, 455] on icon at bounding box center [70, 460] width 11 height 11
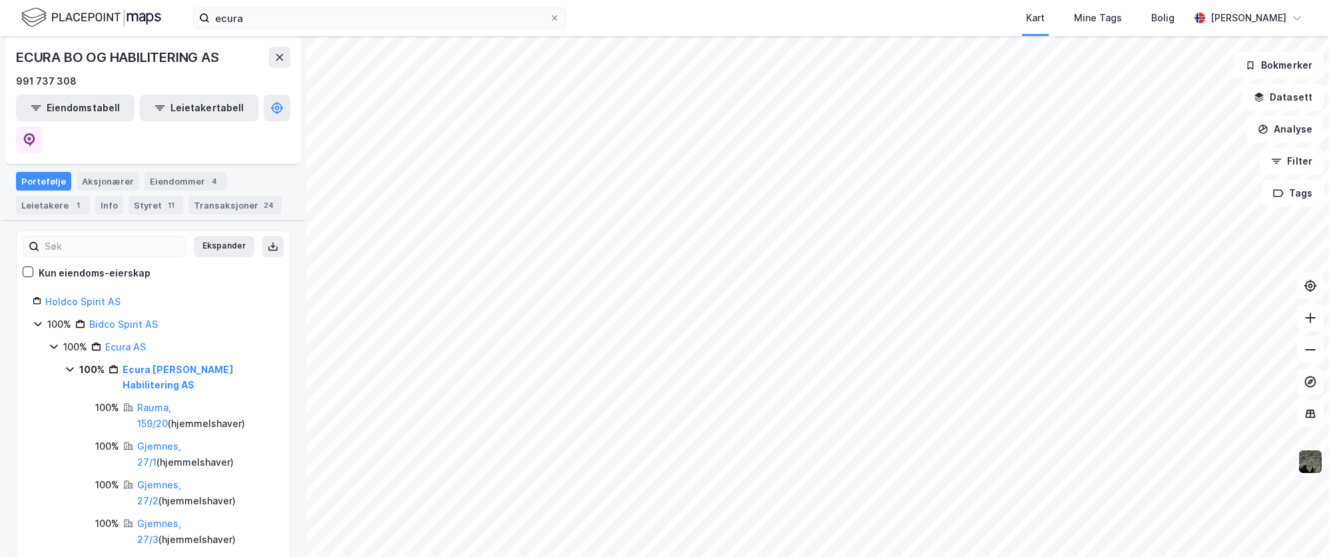
scroll to position [200, 0]
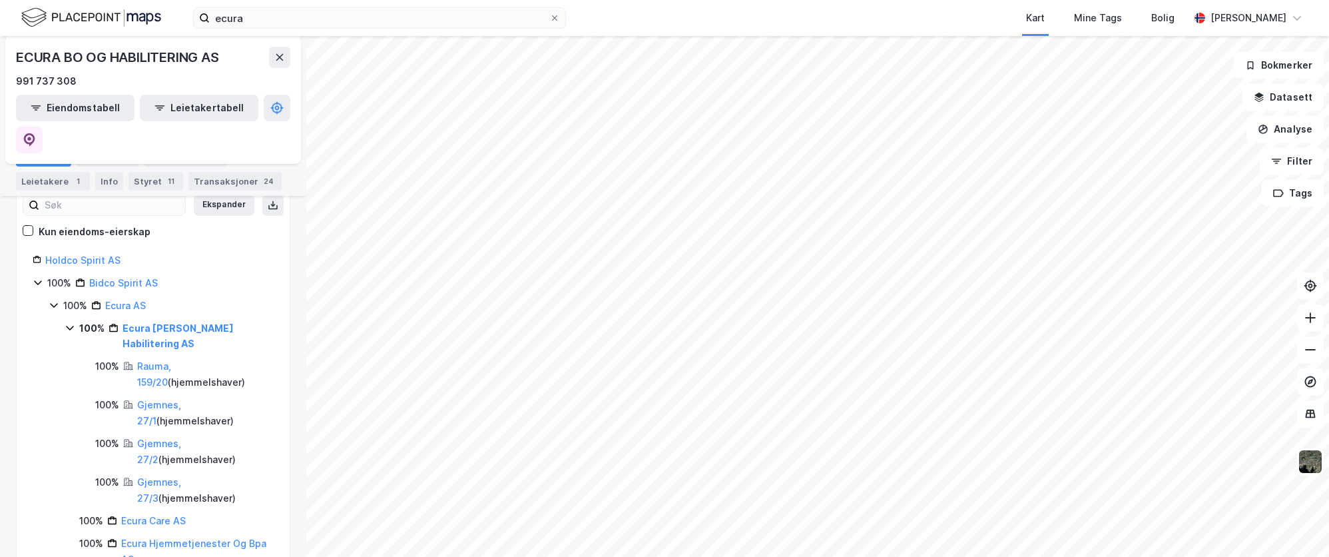
click at [181, 399] on link "Gjemnes, 27/1" at bounding box center [159, 412] width 44 height 27
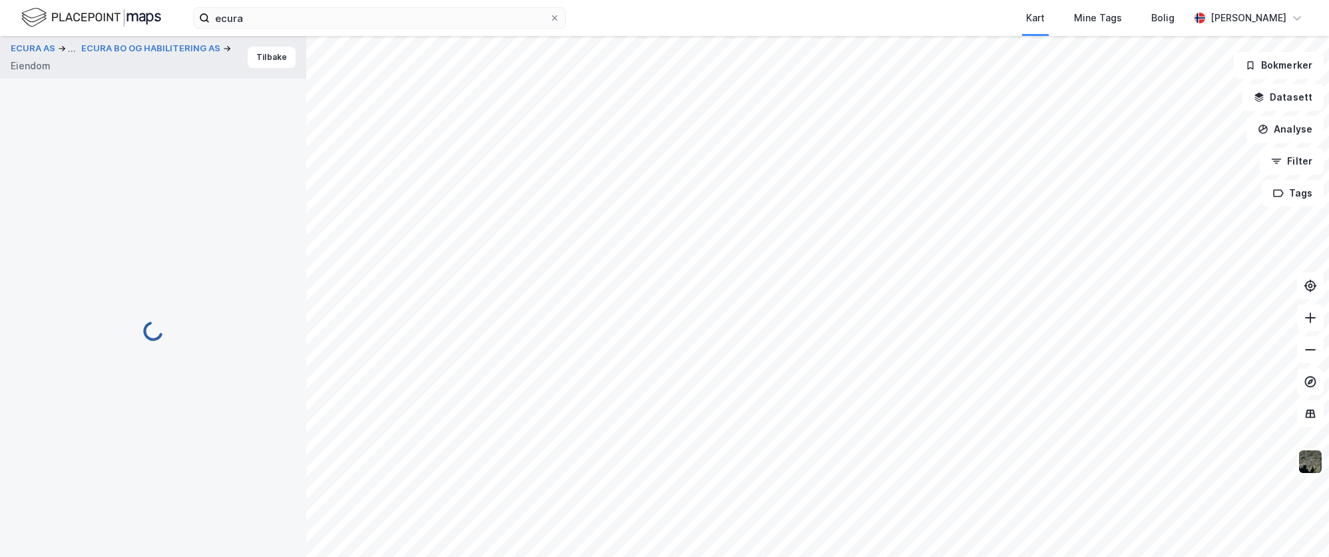
scroll to position [3, 0]
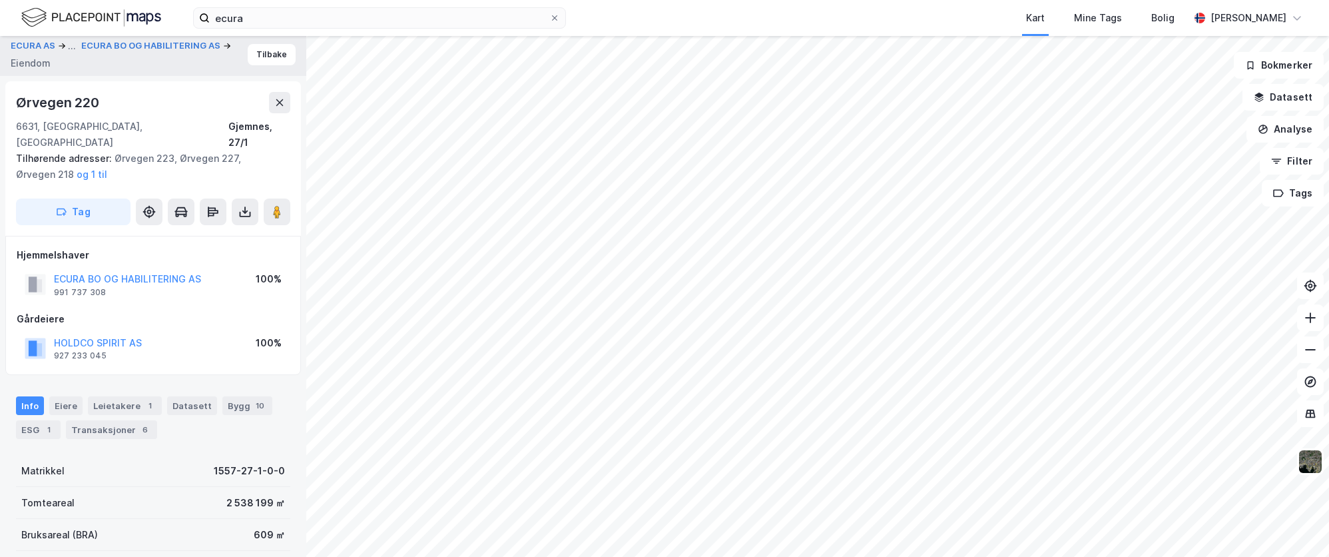
click at [256, 198] on button at bounding box center [245, 211] width 27 height 27
click at [205, 233] on div "Last ned grunnbok" at bounding box center [178, 238] width 77 height 11
click at [0, 0] on button "ECURA BO OG HABILITERING AS" at bounding box center [0, 0] width 0 height 0
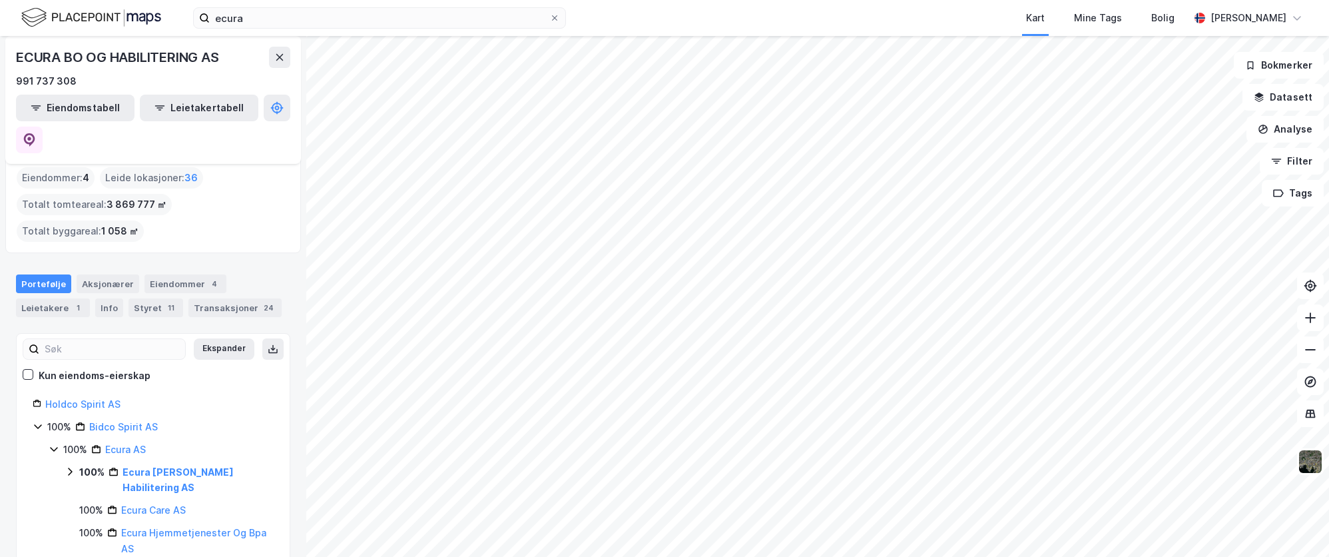
scroll to position [85, 0]
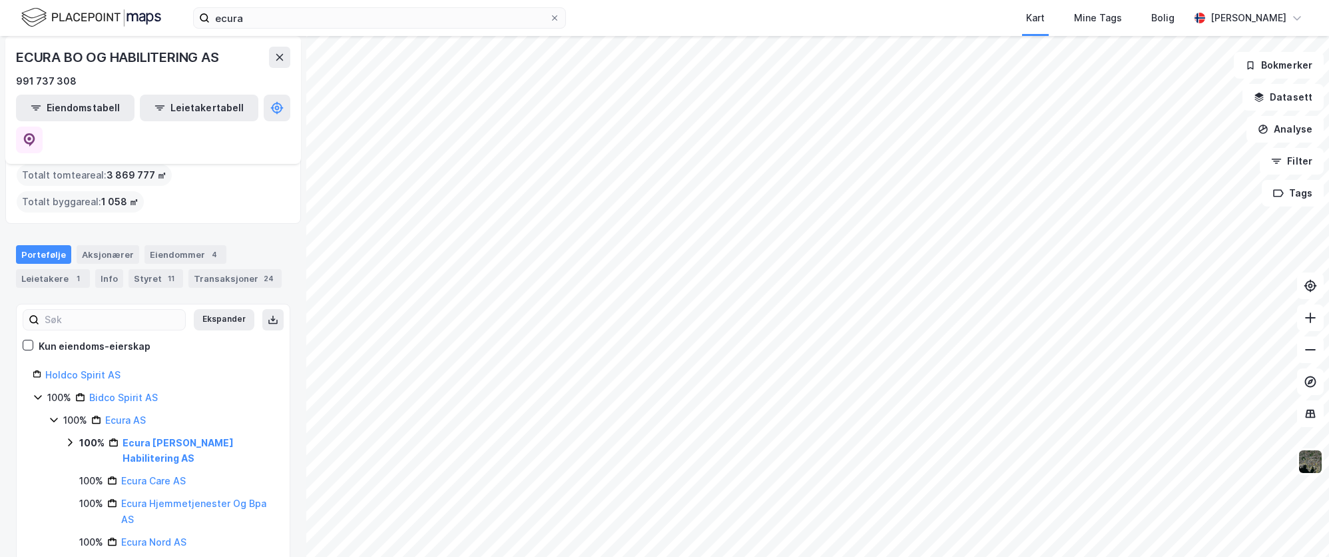
click at [111, 437] on icon at bounding box center [114, 442] width 10 height 10
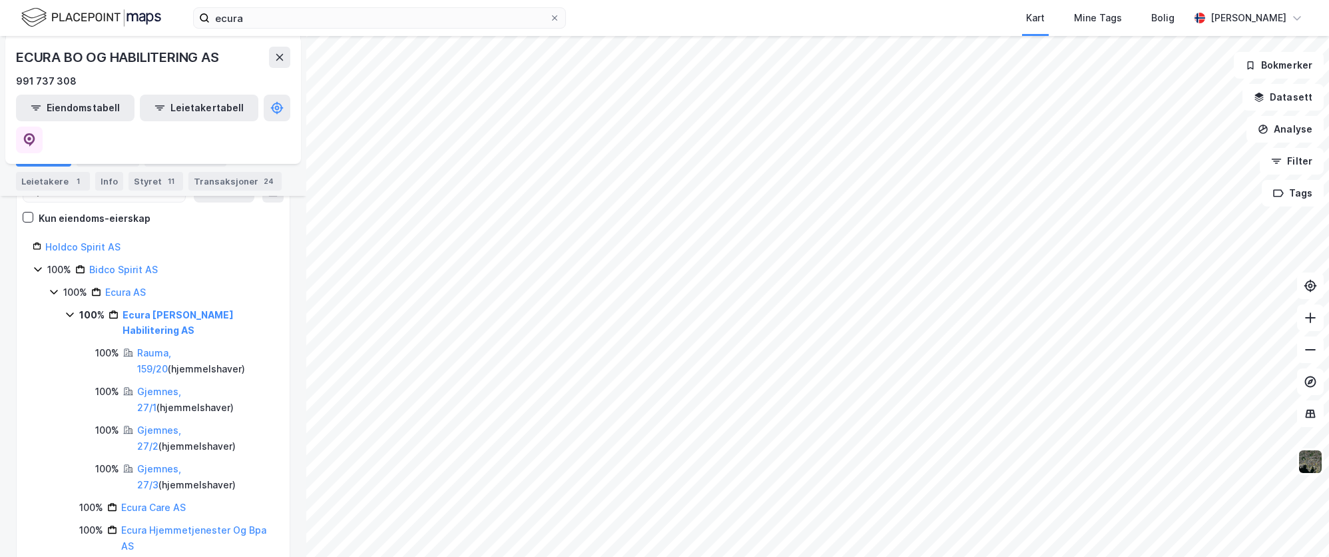
scroll to position [218, 0]
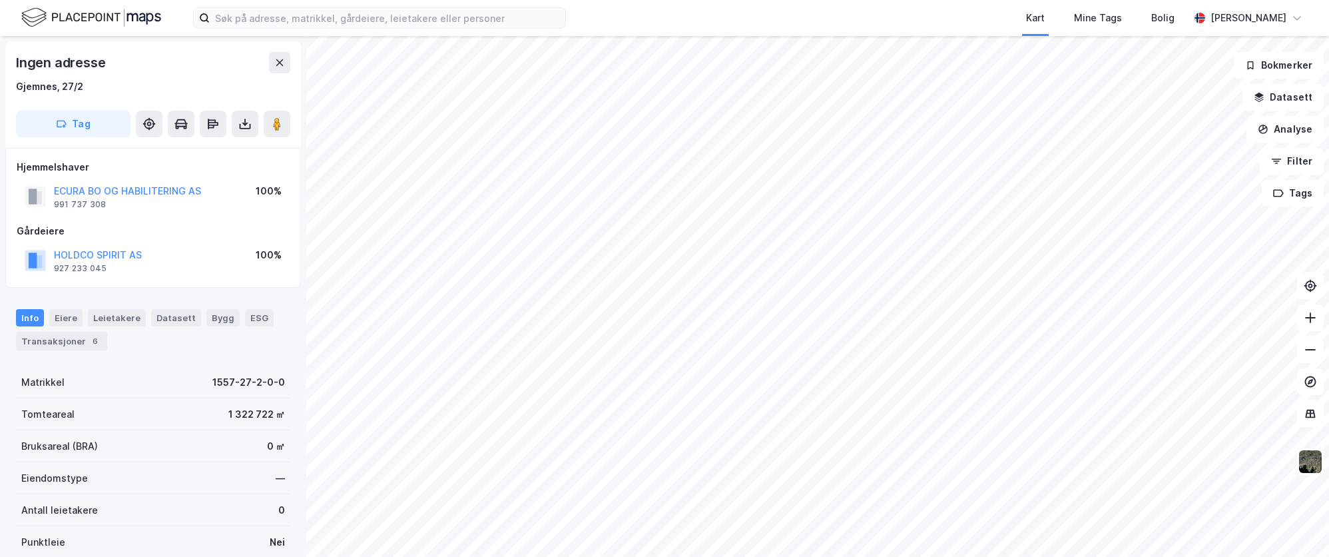
click at [239, 124] on icon at bounding box center [244, 123] width 13 height 13
click at [177, 150] on div "Last ned grunnbok" at bounding box center [178, 150] width 77 height 11
click at [251, 122] on button at bounding box center [245, 124] width 27 height 27
click at [236, 147] on div "Last ned grunnbok" at bounding box center [188, 150] width 142 height 21
